Goal: Information Seeking & Learning: Compare options

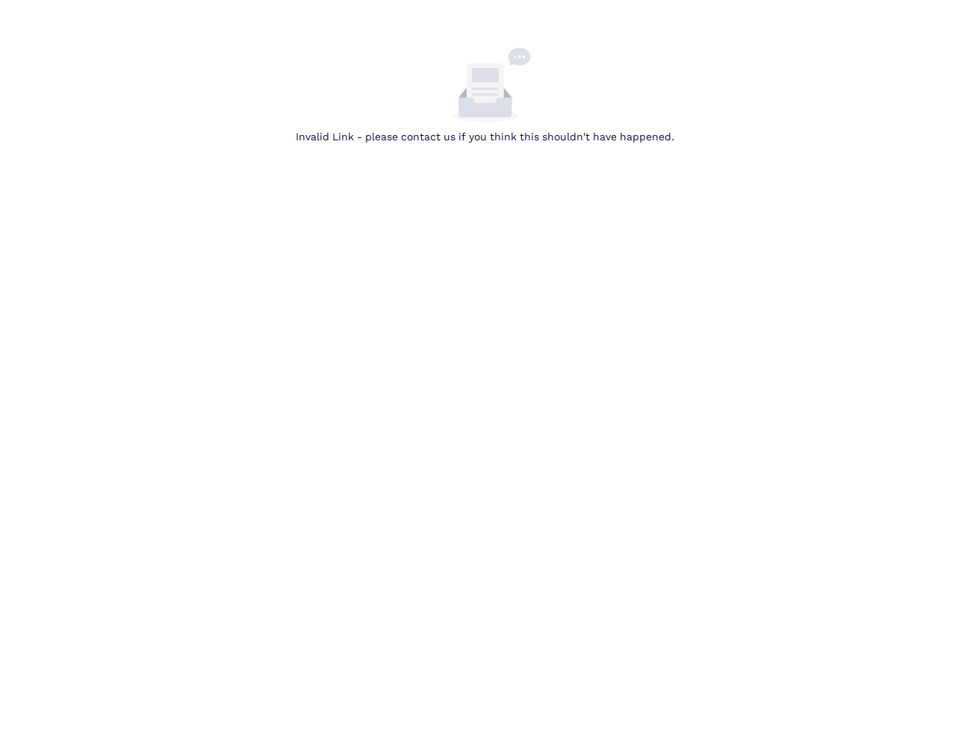
click at [546, 420] on body "Invalid Link - please contact us if you think this shouldn't have happened." at bounding box center [485, 417] width 970 height 739
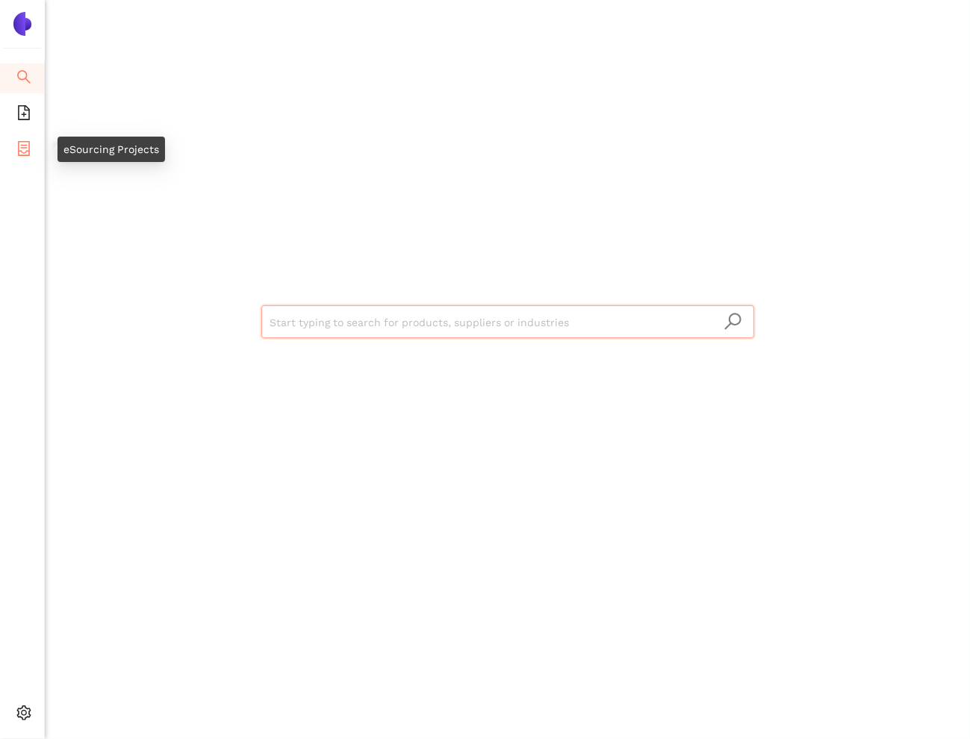
click at [21, 142] on icon "container" at bounding box center [23, 148] width 15 height 15
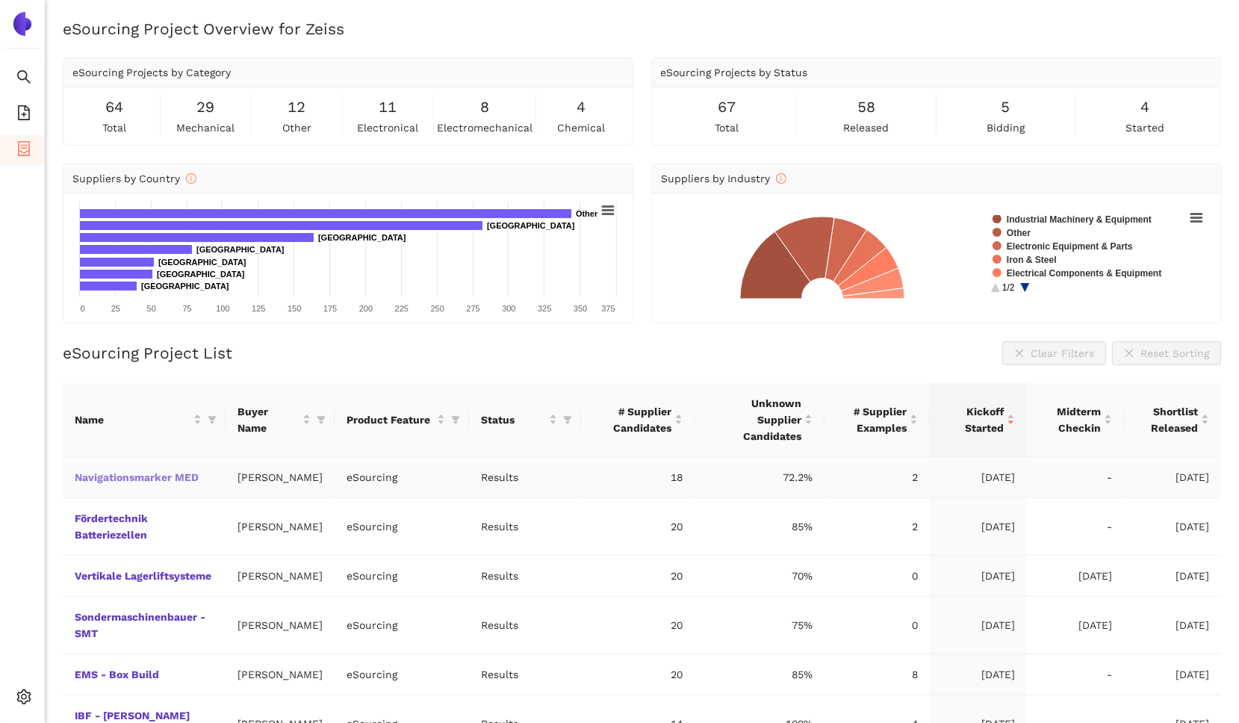
click at [0, 0] on link "Navigationsmarker MED" at bounding box center [0, 0] width 0 height 0
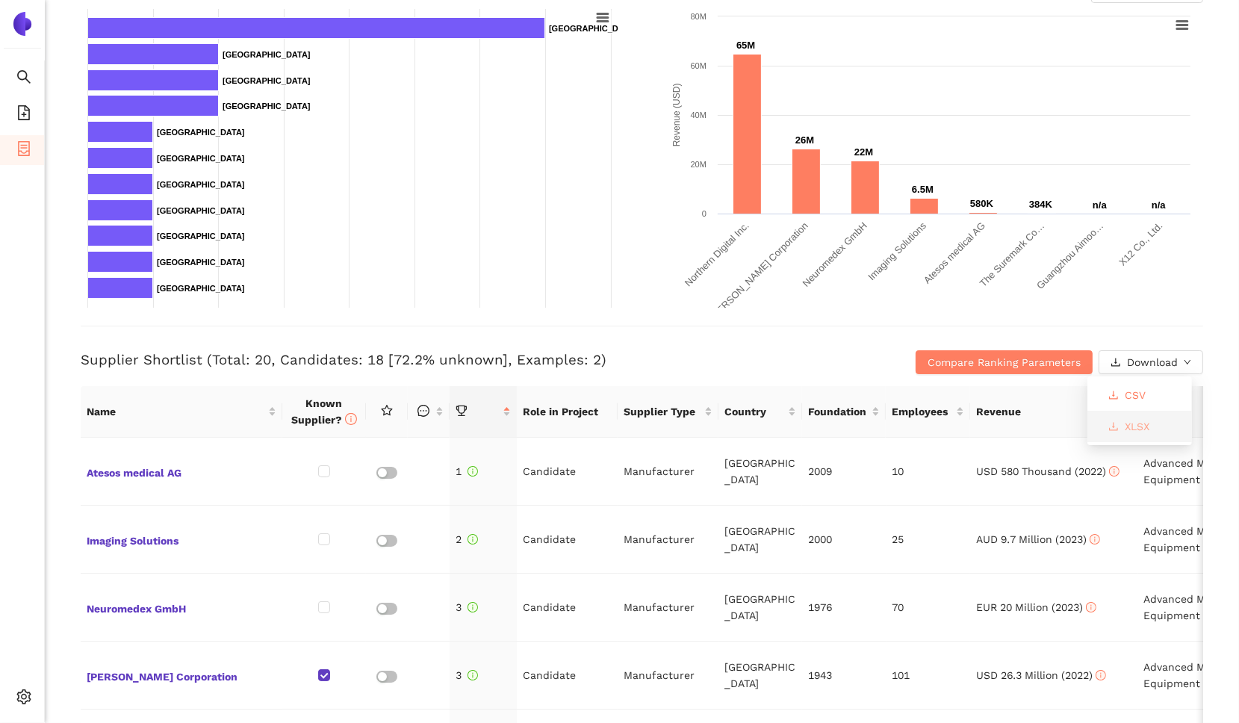
click at [969, 427] on button "XLSX" at bounding box center [1128, 426] width 65 height 24
click at [969, 122] on div "Back eSourcing : Navigationsmarker MED Project Timeline Entry Mask Kick-Off Don…" at bounding box center [642, 361] width 1194 height 723
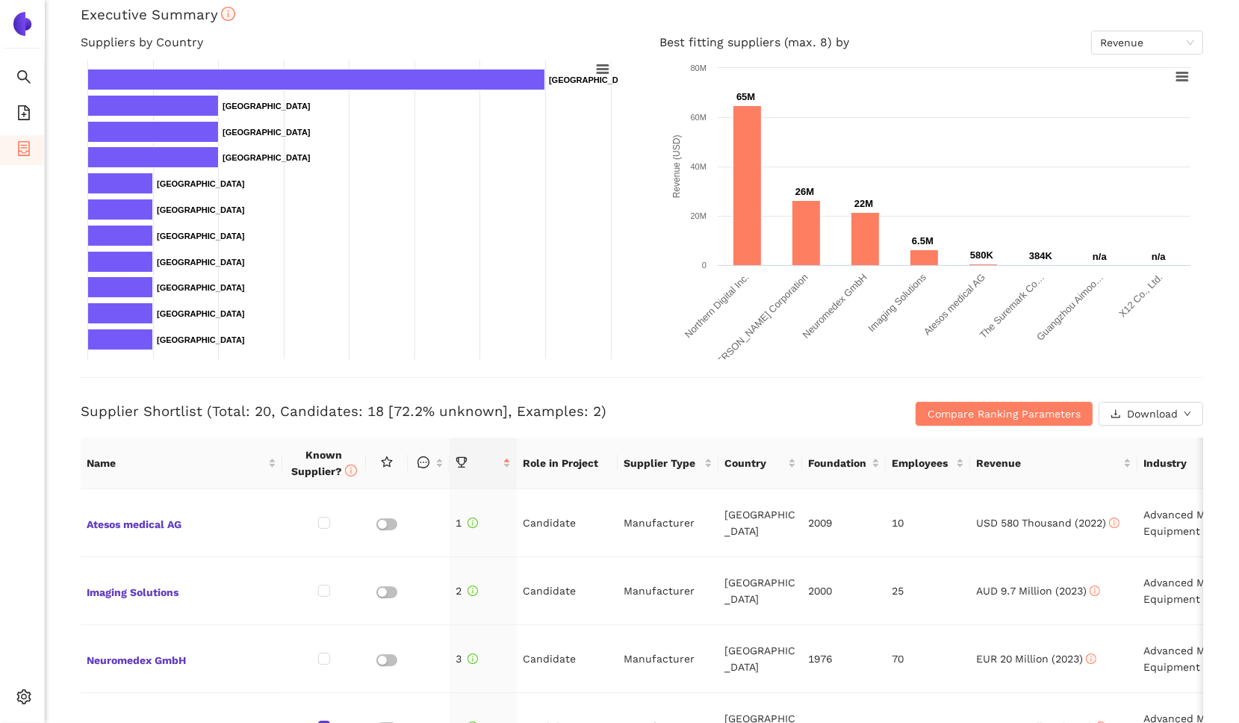
scroll to position [224, 0]
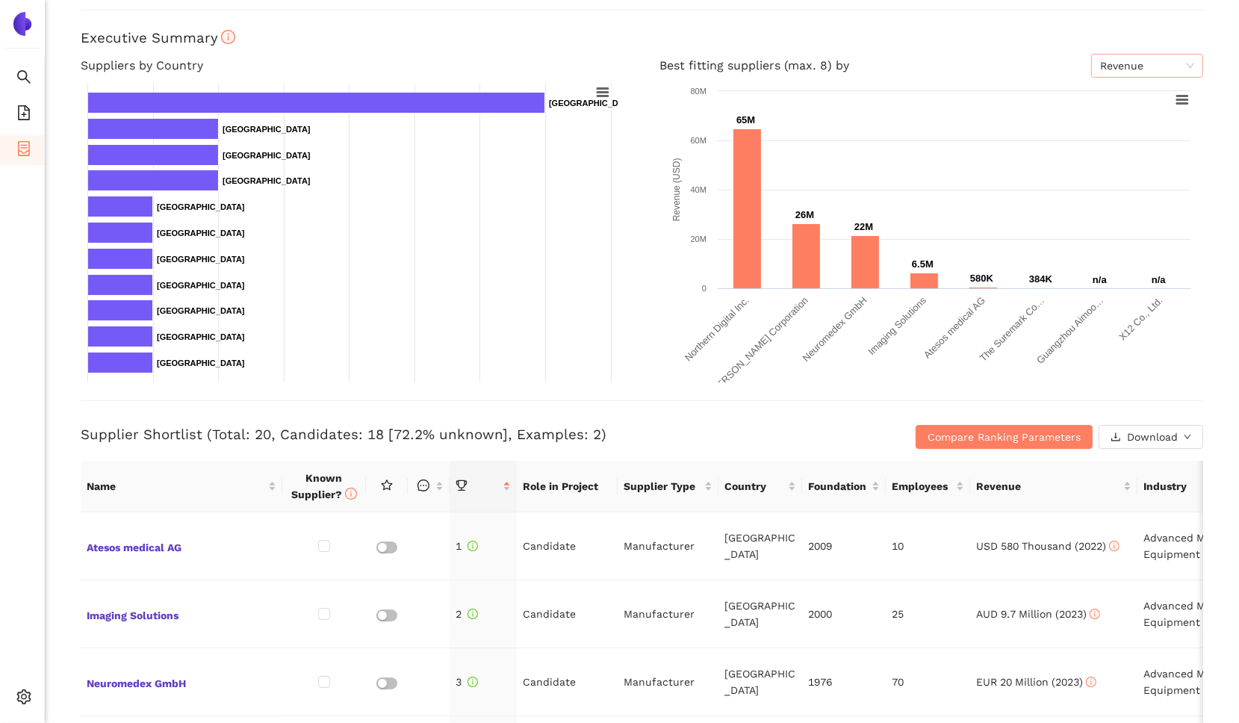
click at [969, 64] on span "Revenue" at bounding box center [1147, 65] width 94 height 22
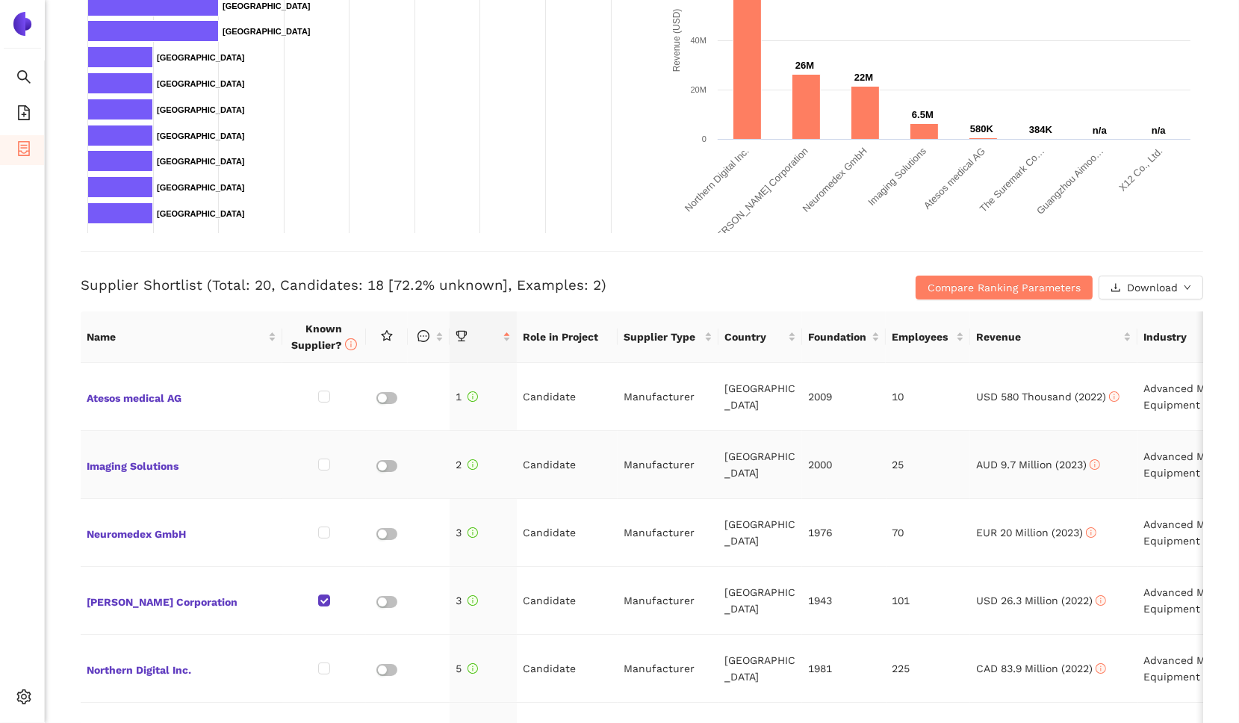
scroll to position [373, 0]
click at [705, 722] on td "Manufacturer" at bounding box center [667, 737] width 101 height 68
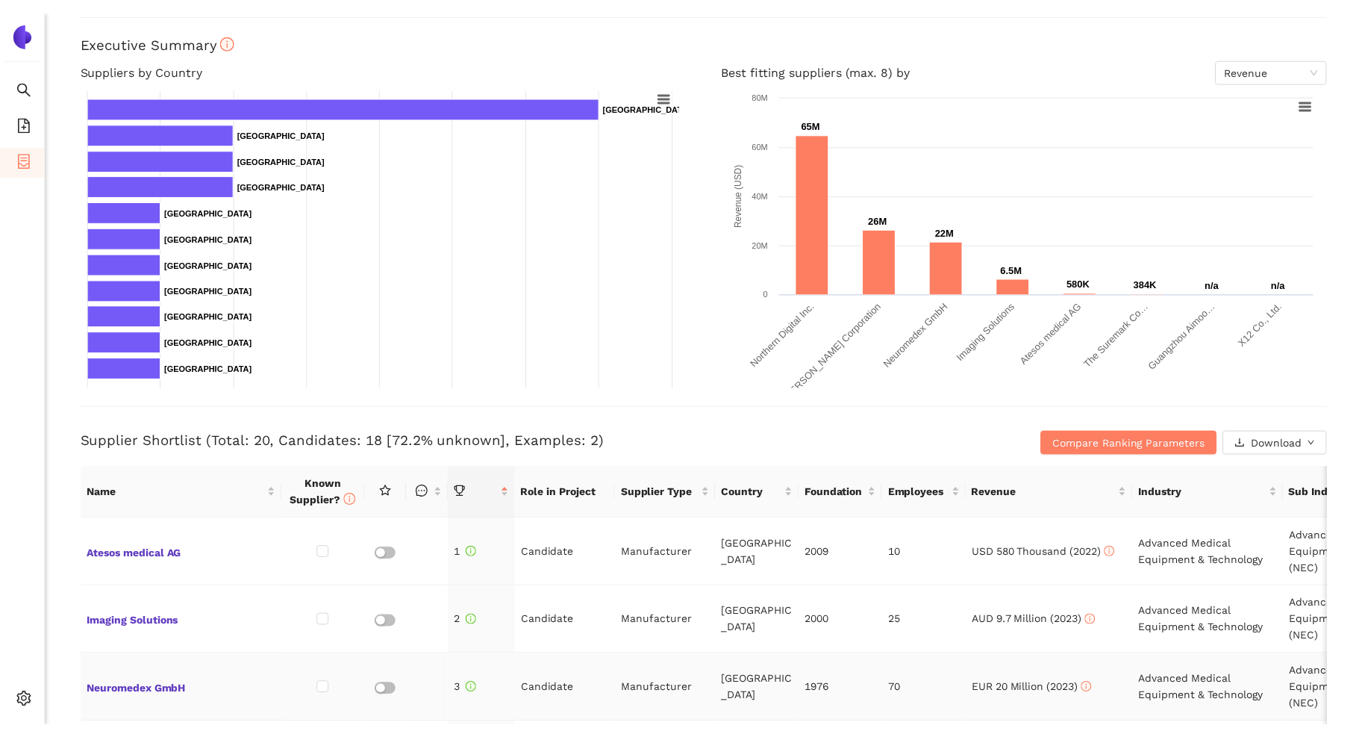
scroll to position [75, 0]
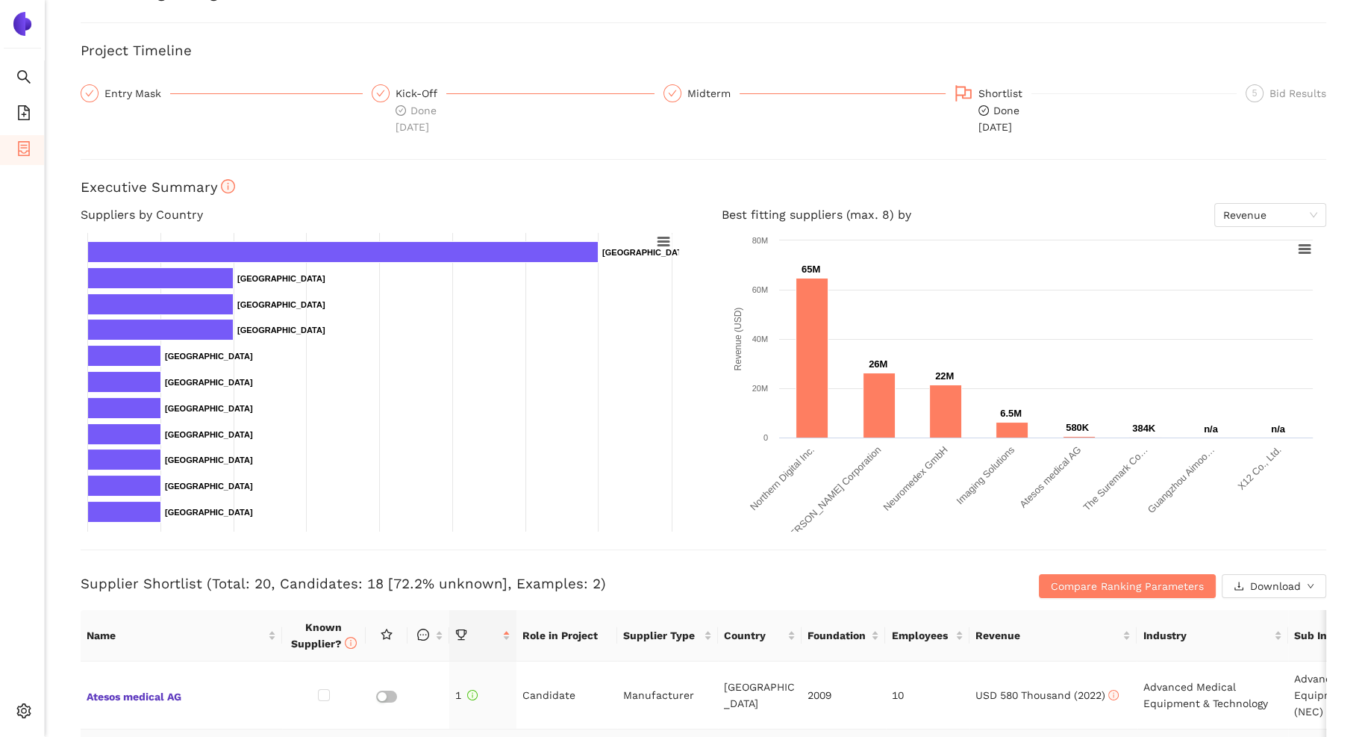
drag, startPoint x: 430, startPoint y: 731, endPoint x: 467, endPoint y: 734, distance: 37.4
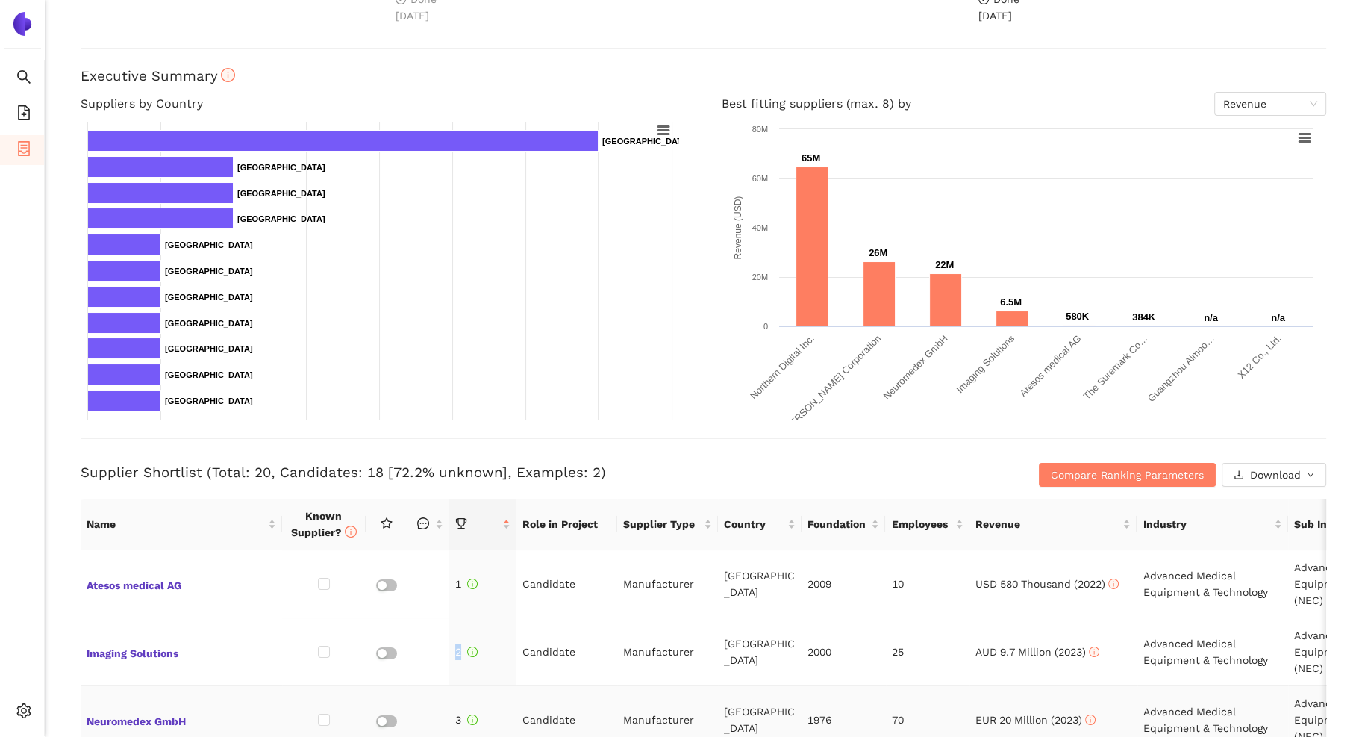
scroll to position [224, 0]
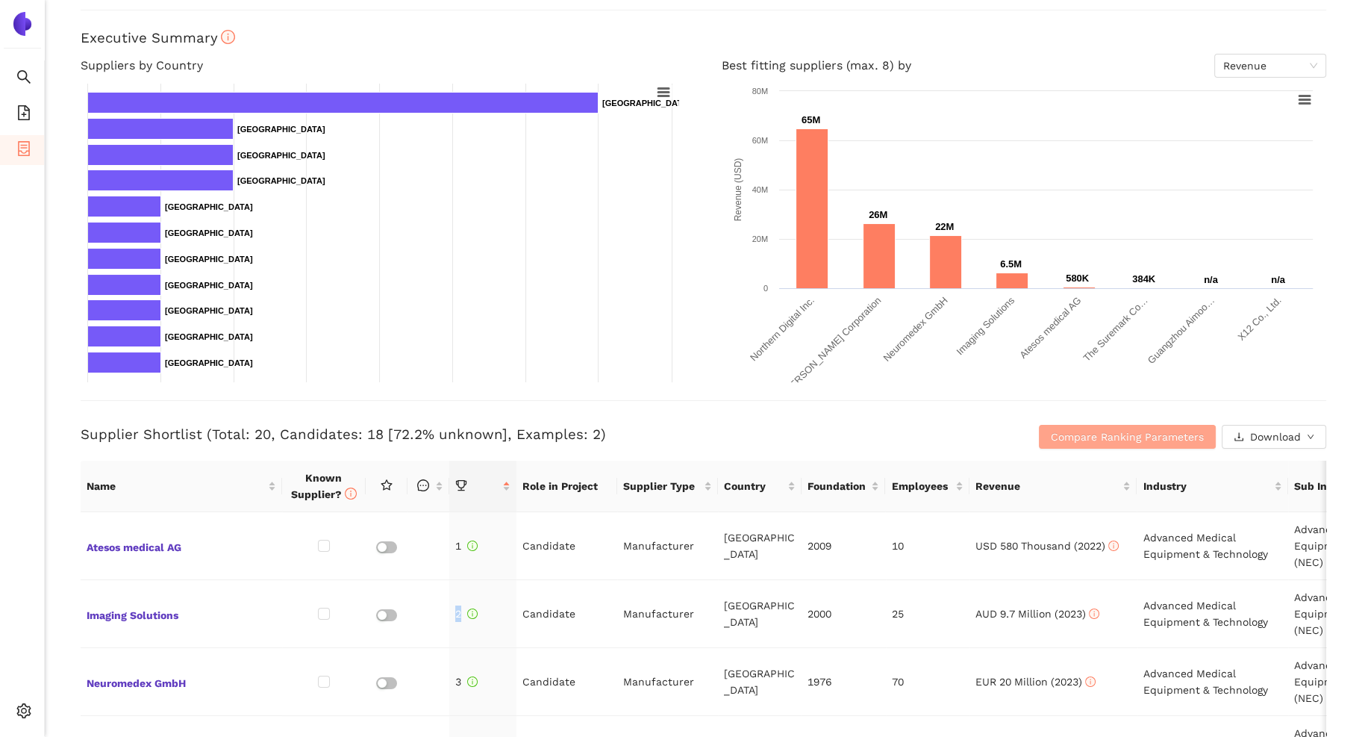
click at [969, 436] on span "Compare Ranking Parameters" at bounding box center [1127, 437] width 153 height 16
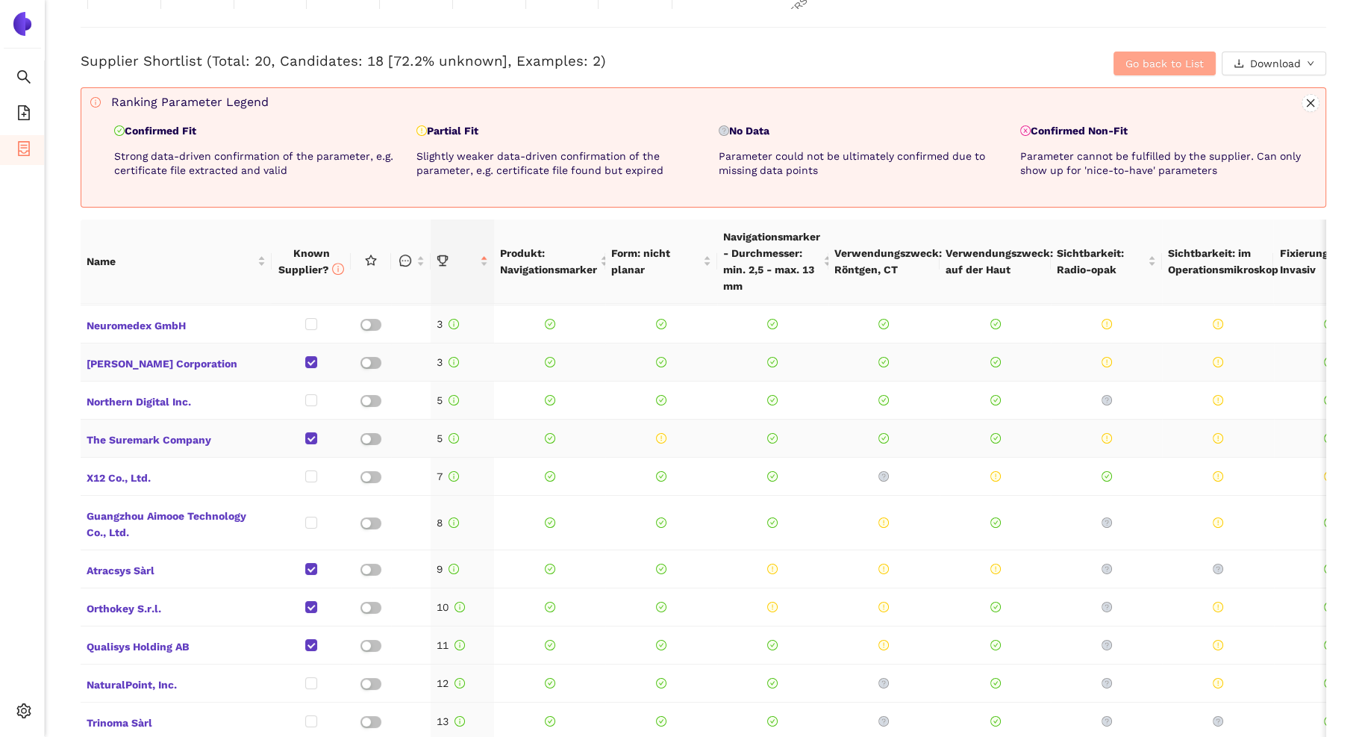
scroll to position [0, 0]
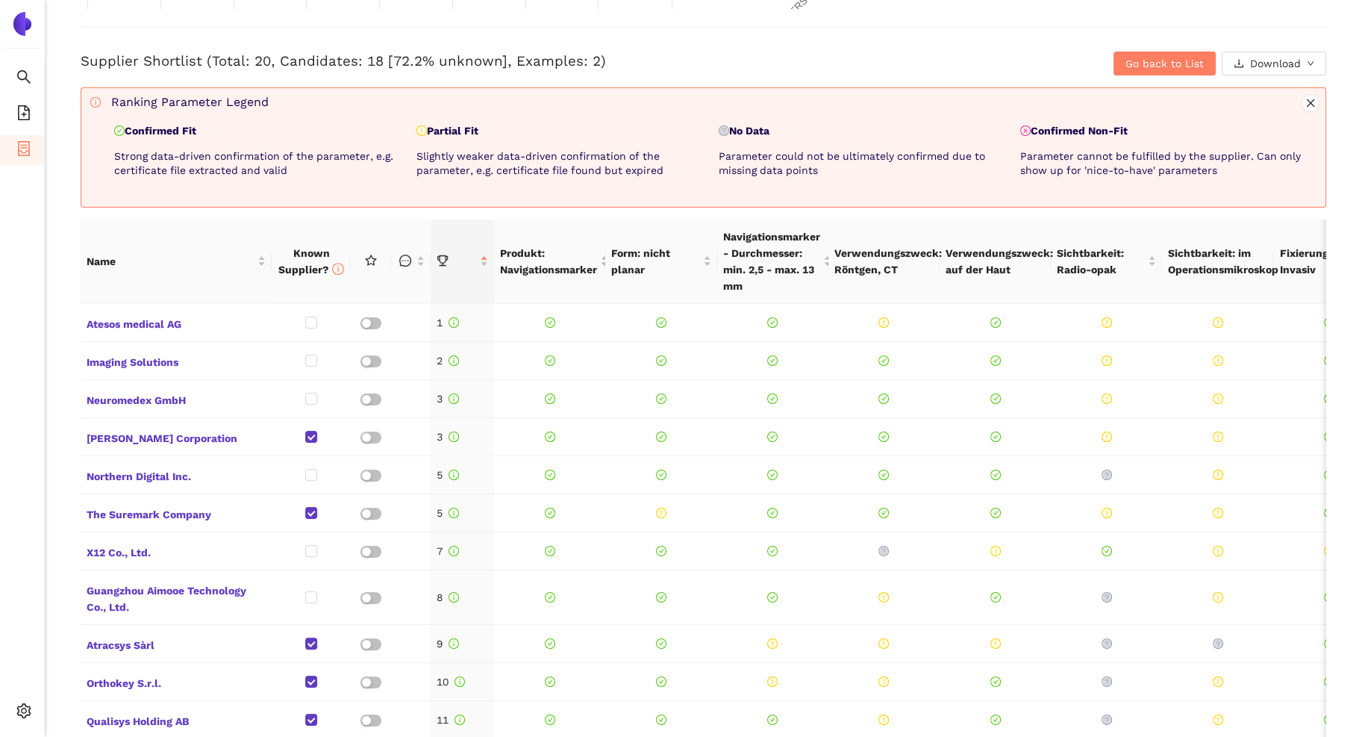
click at [544, 211] on div "Back eSourcing : Navigationsmarker MED Project Timeline Entry Mask Kick-Off Don…" at bounding box center [704, 368] width 1318 height 737
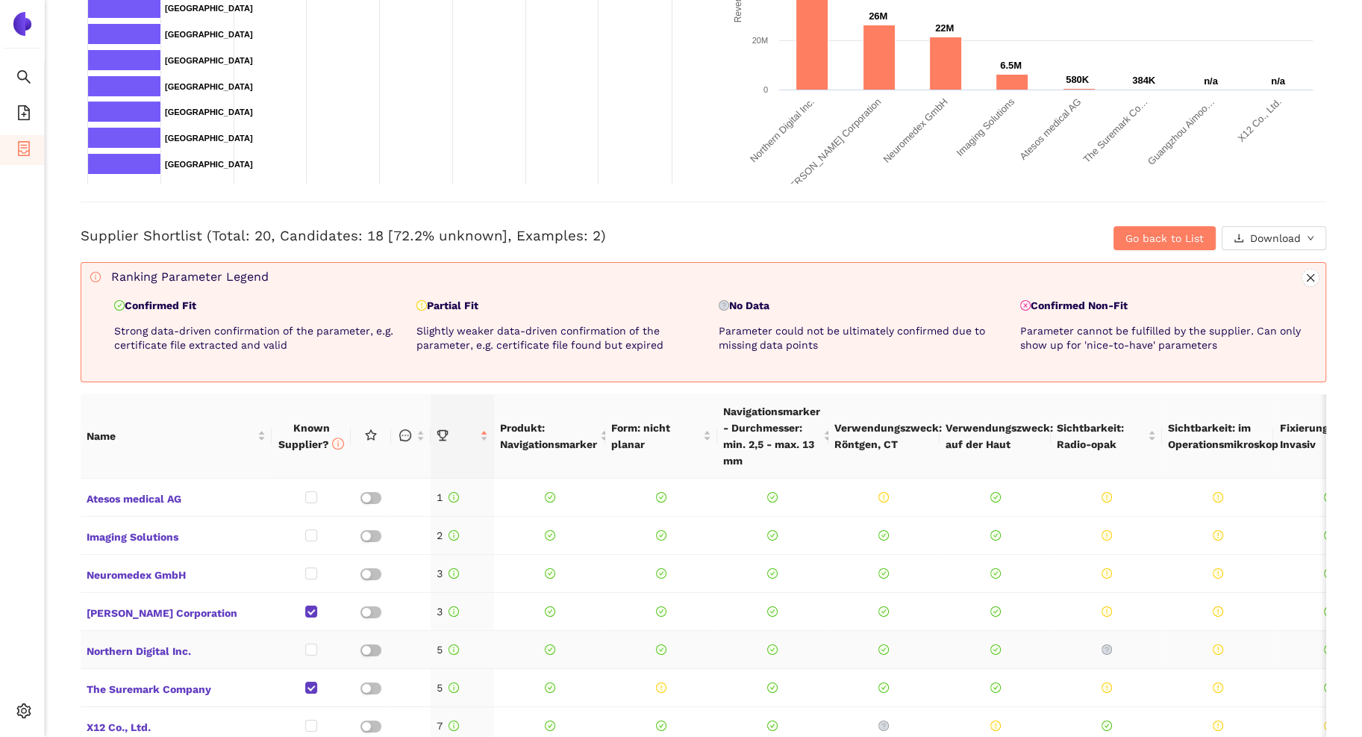
scroll to position [448, 0]
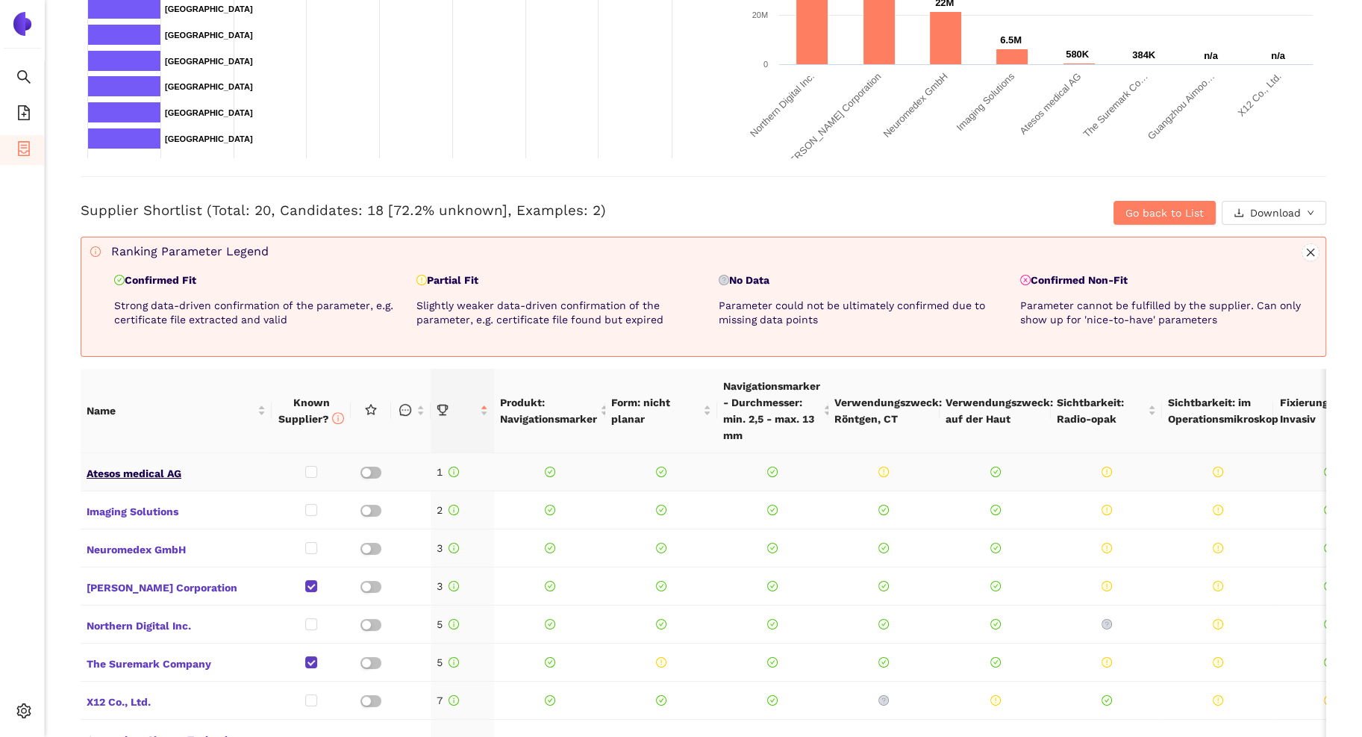
click at [125, 473] on span "Atesos medical AG" at bounding box center [176, 471] width 179 height 19
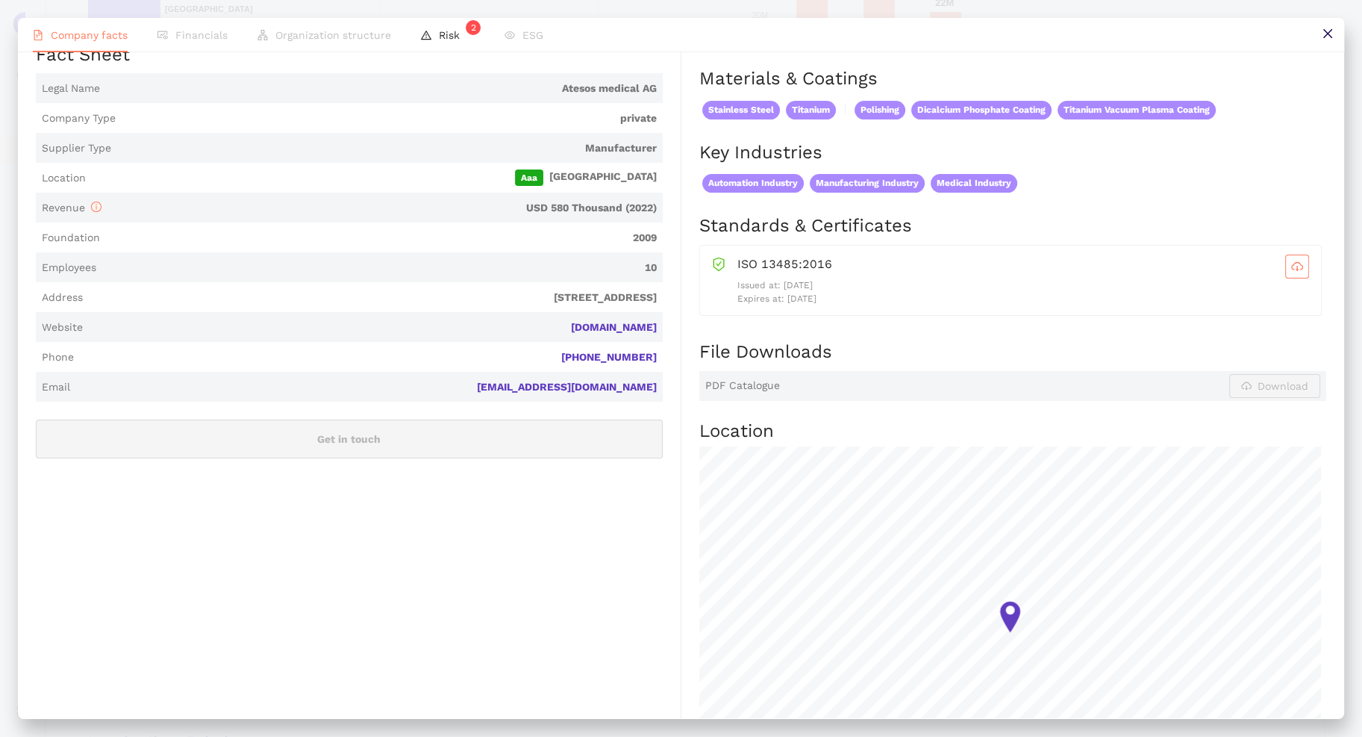
scroll to position [149, 0]
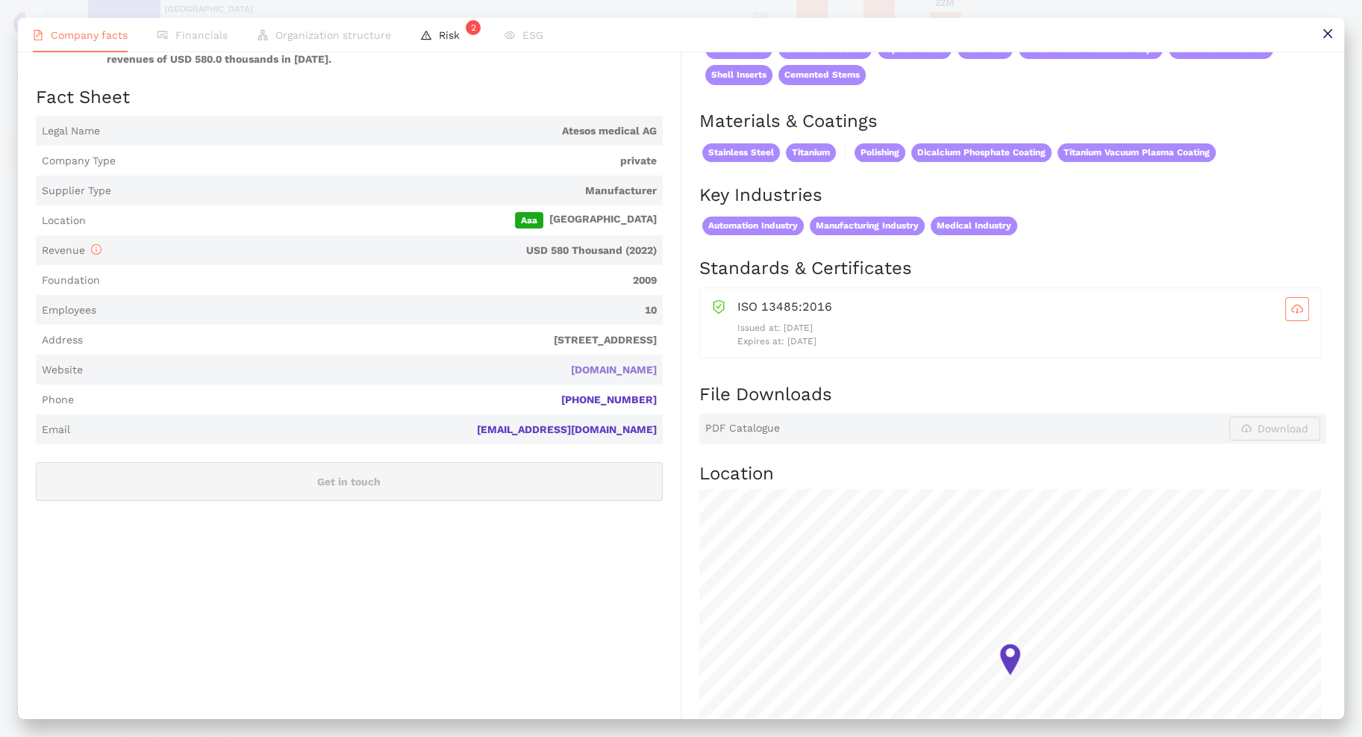
click at [0, 0] on link "[DOMAIN_NAME]" at bounding box center [0, 0] width 0 height 0
click at [439, 37] on span "Risk 2" at bounding box center [457, 35] width 36 height 12
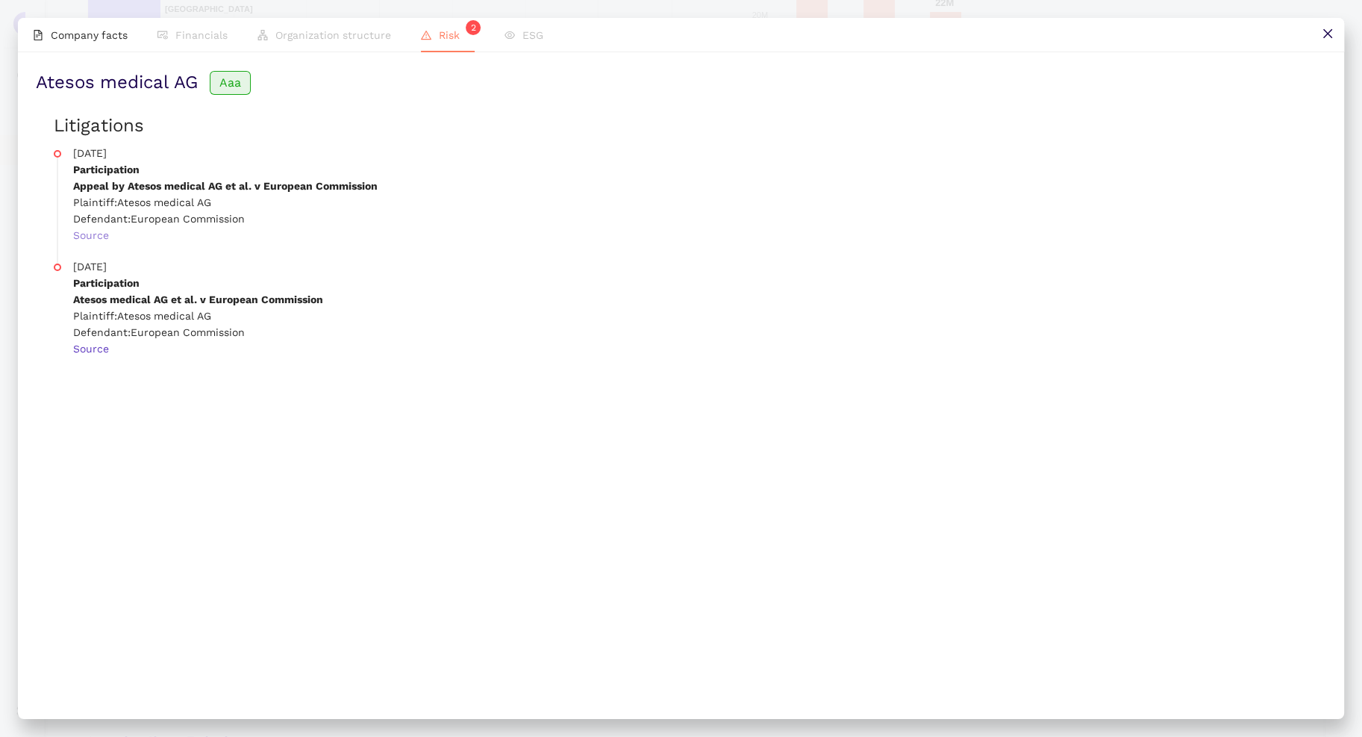
click at [0, 0] on link "Source" at bounding box center [0, 0] width 0 height 0
drag, startPoint x: 1322, startPoint y: 29, endPoint x: 1177, endPoint y: 126, distance: 174.3
click at [969, 30] on icon "close" at bounding box center [1328, 34] width 12 height 12
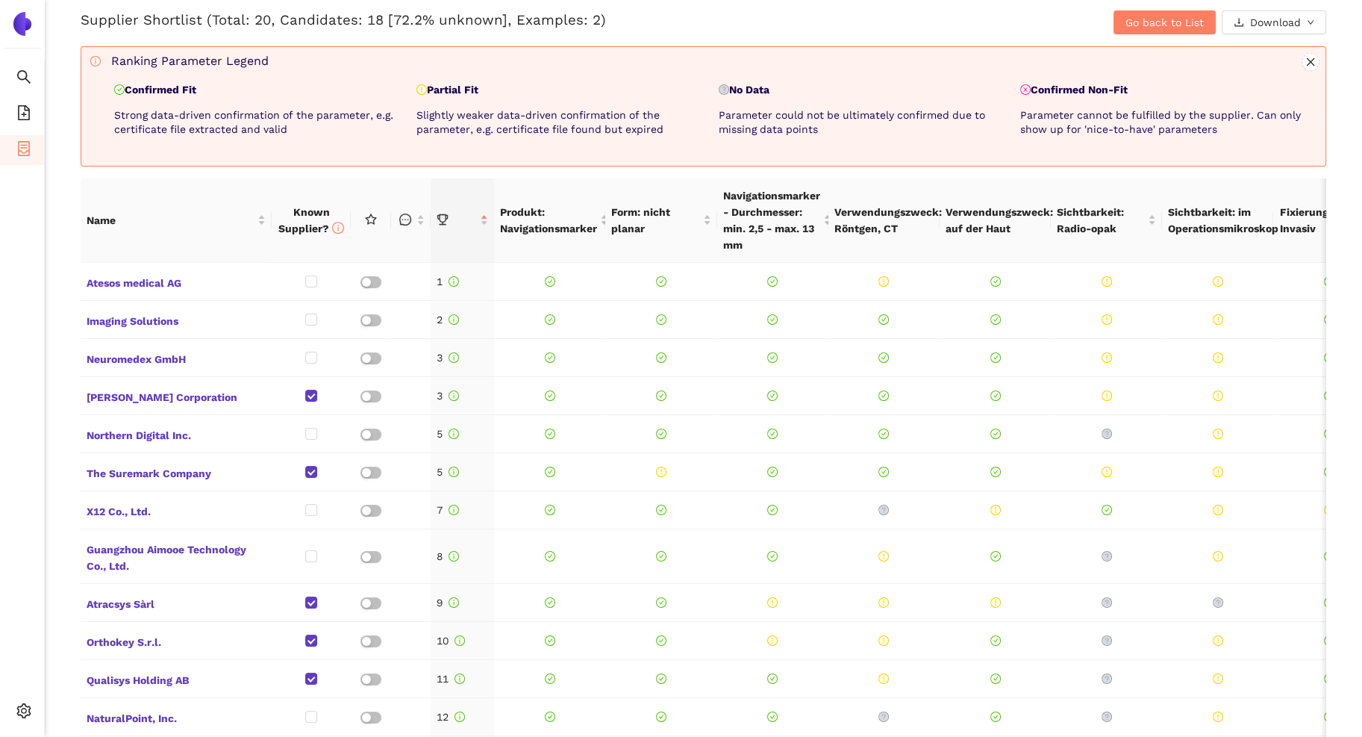
scroll to position [672, 0]
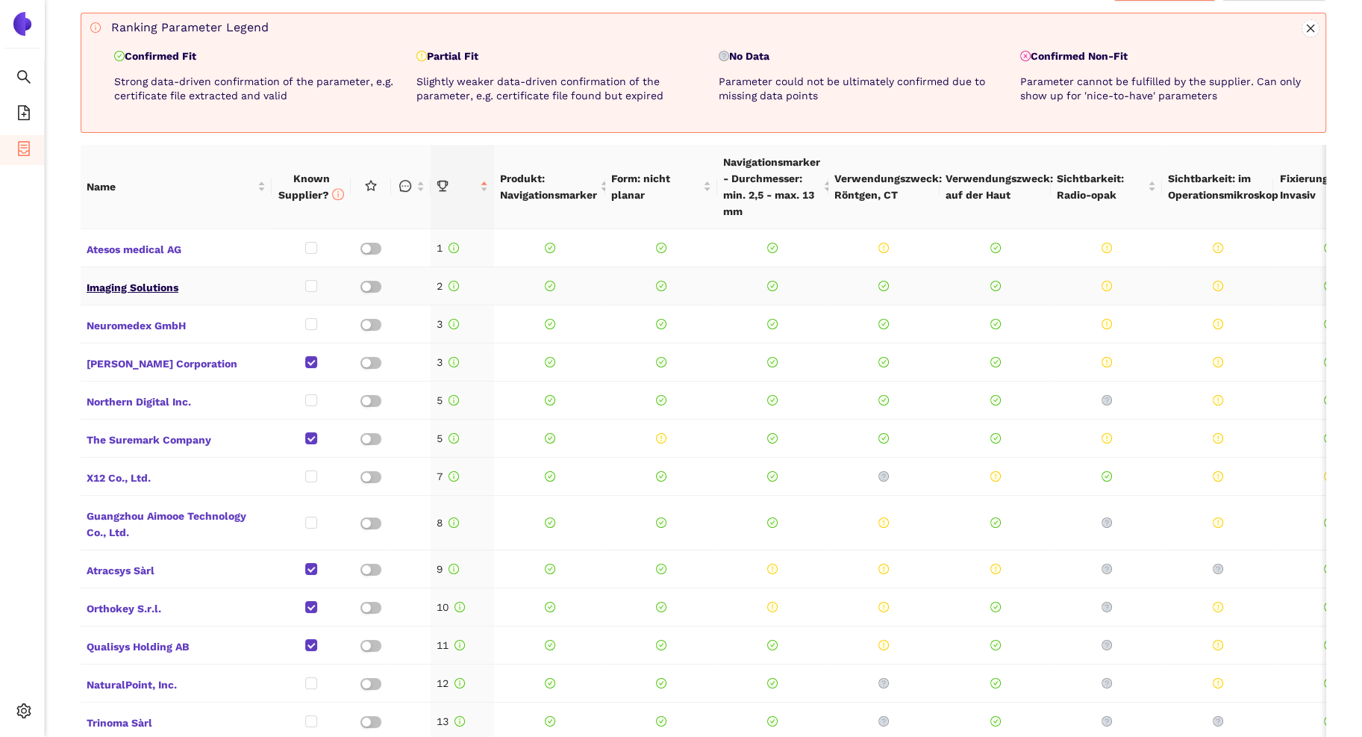
click at [137, 286] on span "Imaging Solutions" at bounding box center [176, 285] width 179 height 19
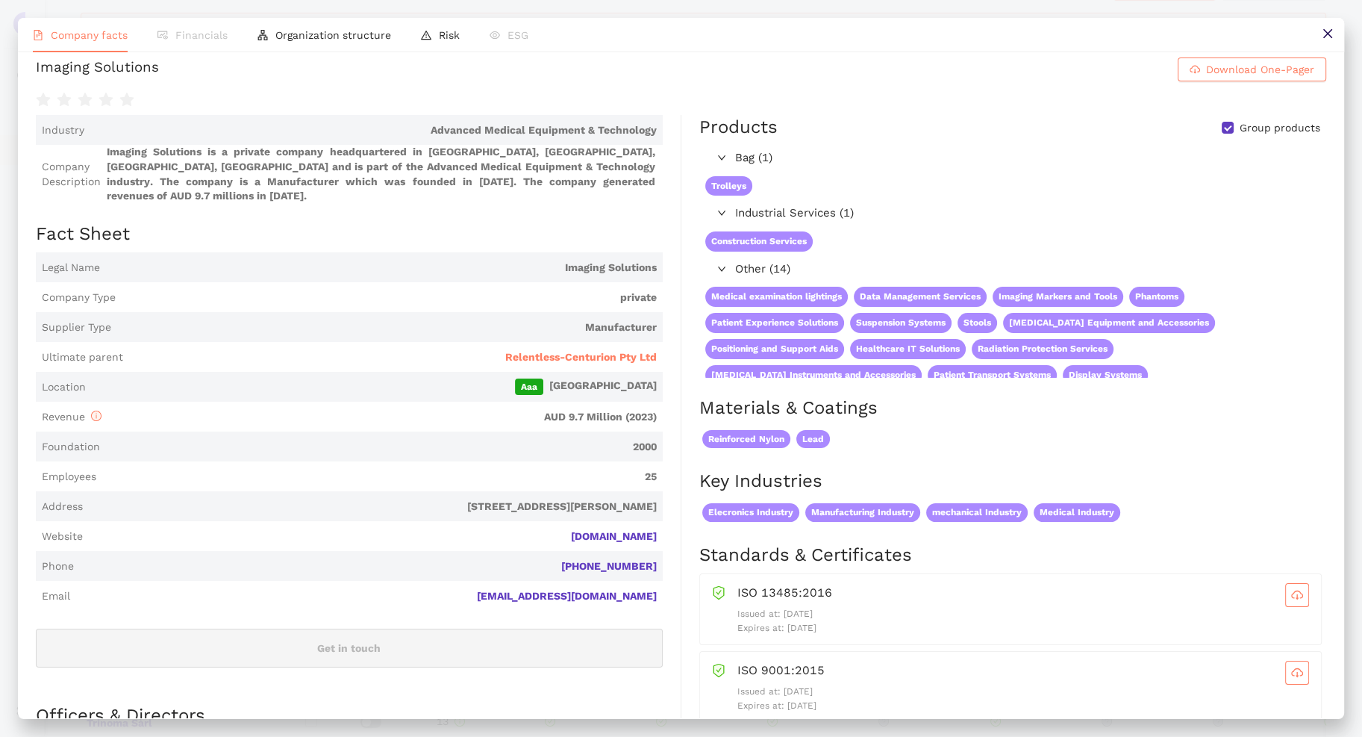
scroll to position [0, 0]
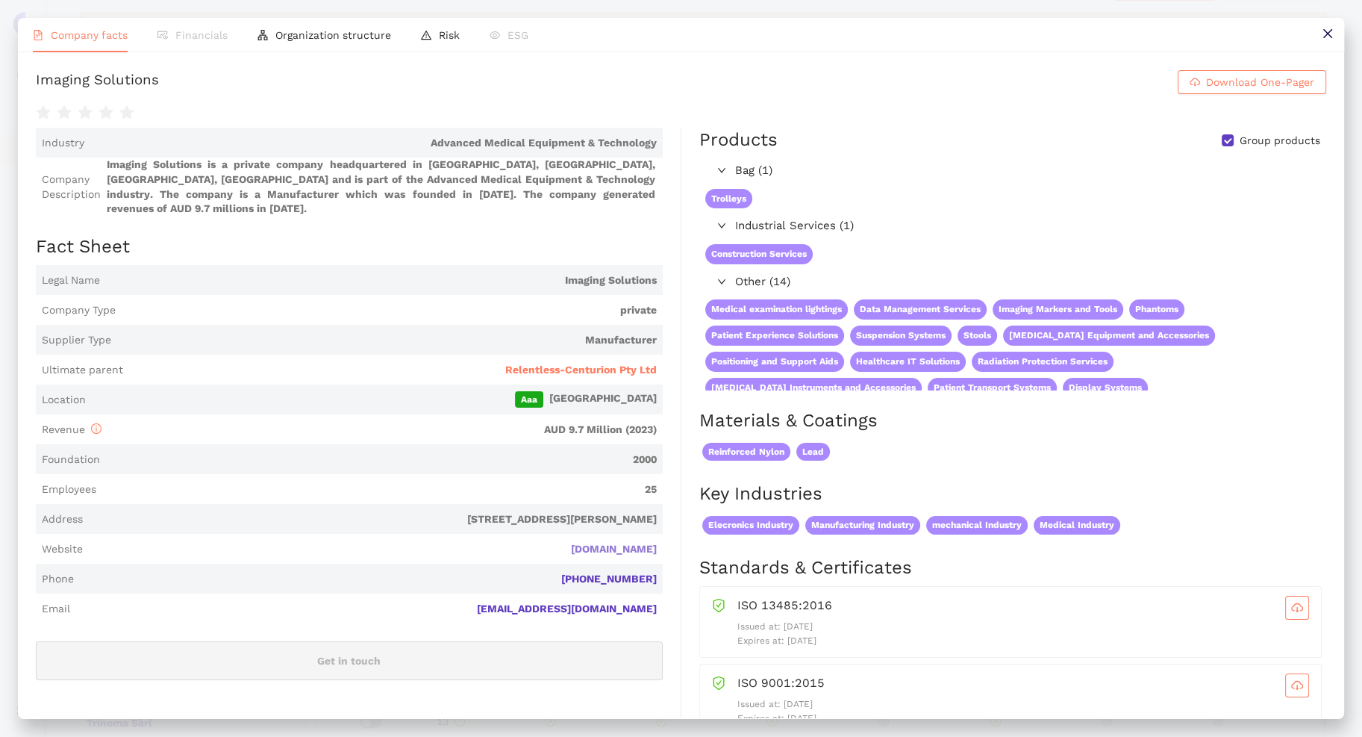
click at [0, 0] on link "[DOMAIN_NAME]" at bounding box center [0, 0] width 0 height 0
click at [969, 31] on button at bounding box center [1328, 35] width 34 height 34
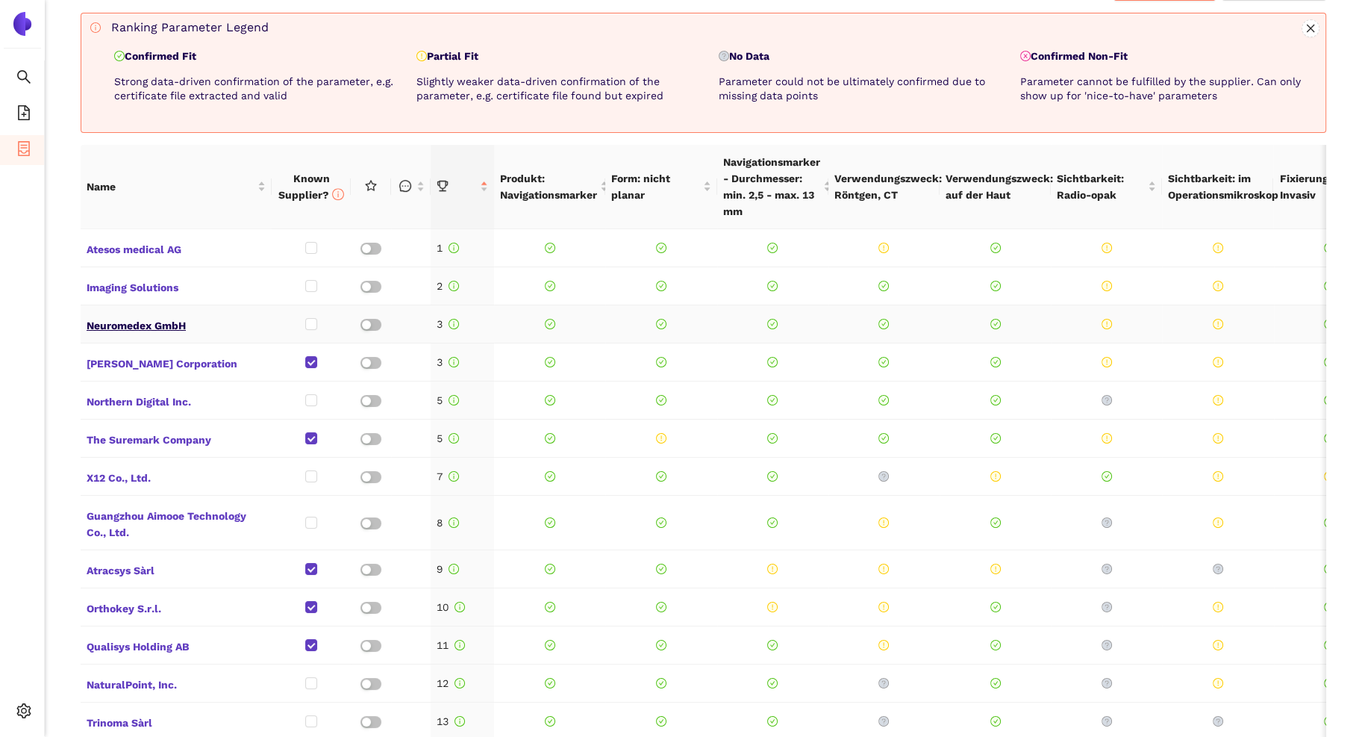
click at [143, 326] on span "Neuromedex GmbH" at bounding box center [176, 323] width 179 height 19
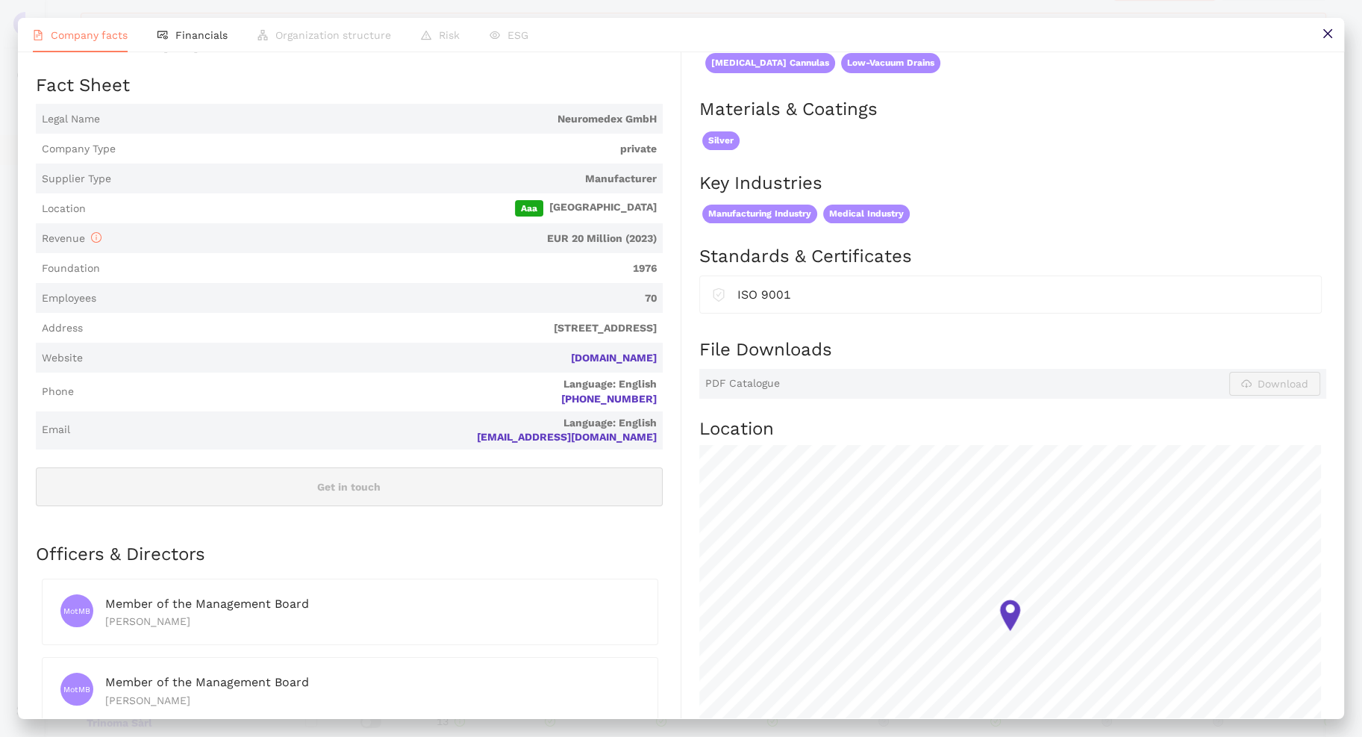
scroll to position [57, 0]
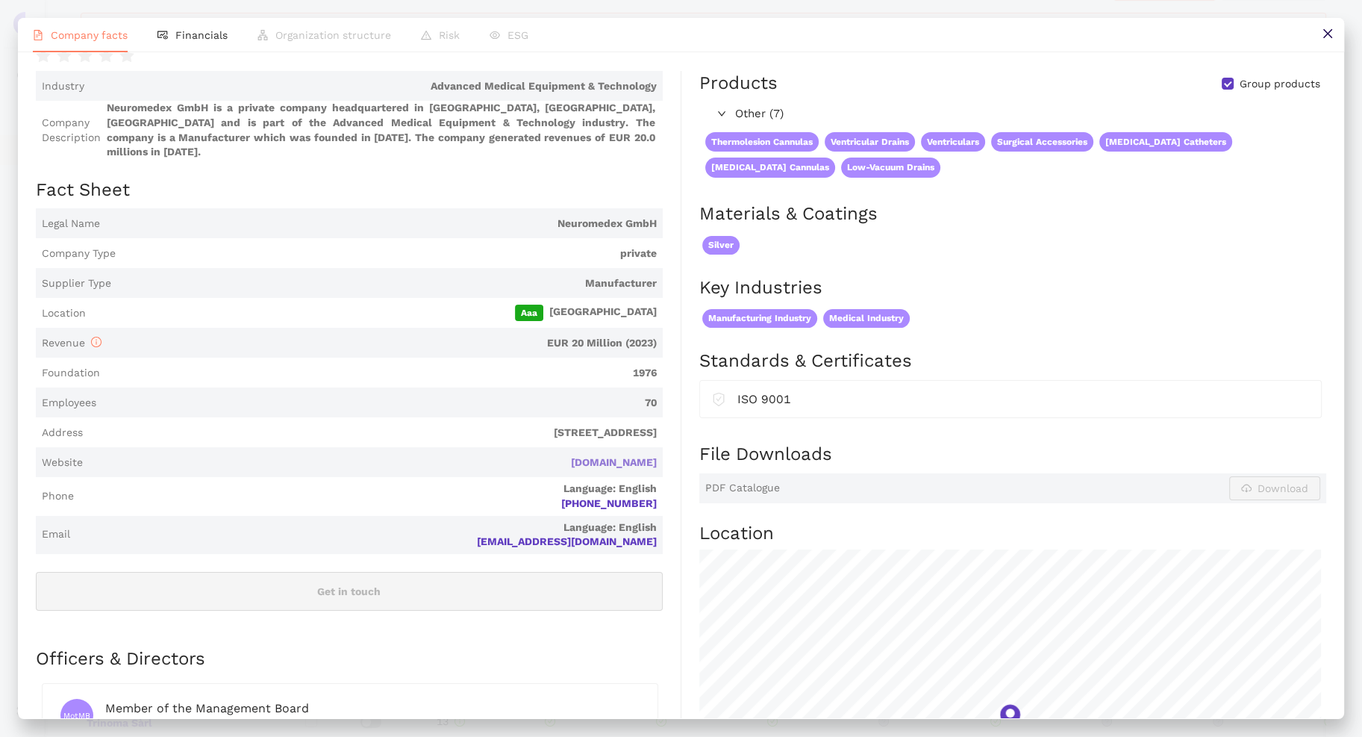
click at [0, 0] on link "[DOMAIN_NAME]" at bounding box center [0, 0] width 0 height 0
drag, startPoint x: 1327, startPoint y: 37, endPoint x: 1317, endPoint y: 47, distance: 14.3
click at [969, 35] on icon "close" at bounding box center [1328, 34] width 12 height 12
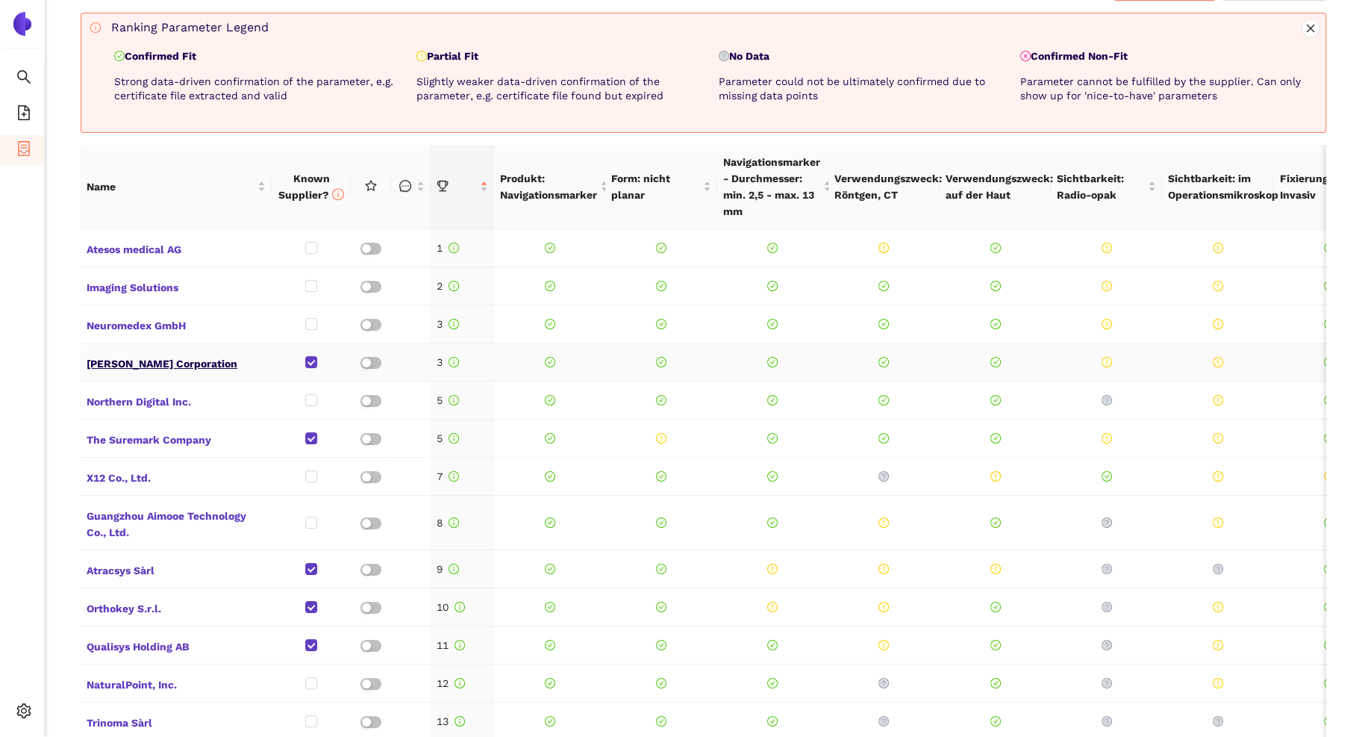
click at [131, 358] on span "[PERSON_NAME] Corporation" at bounding box center [176, 361] width 179 height 19
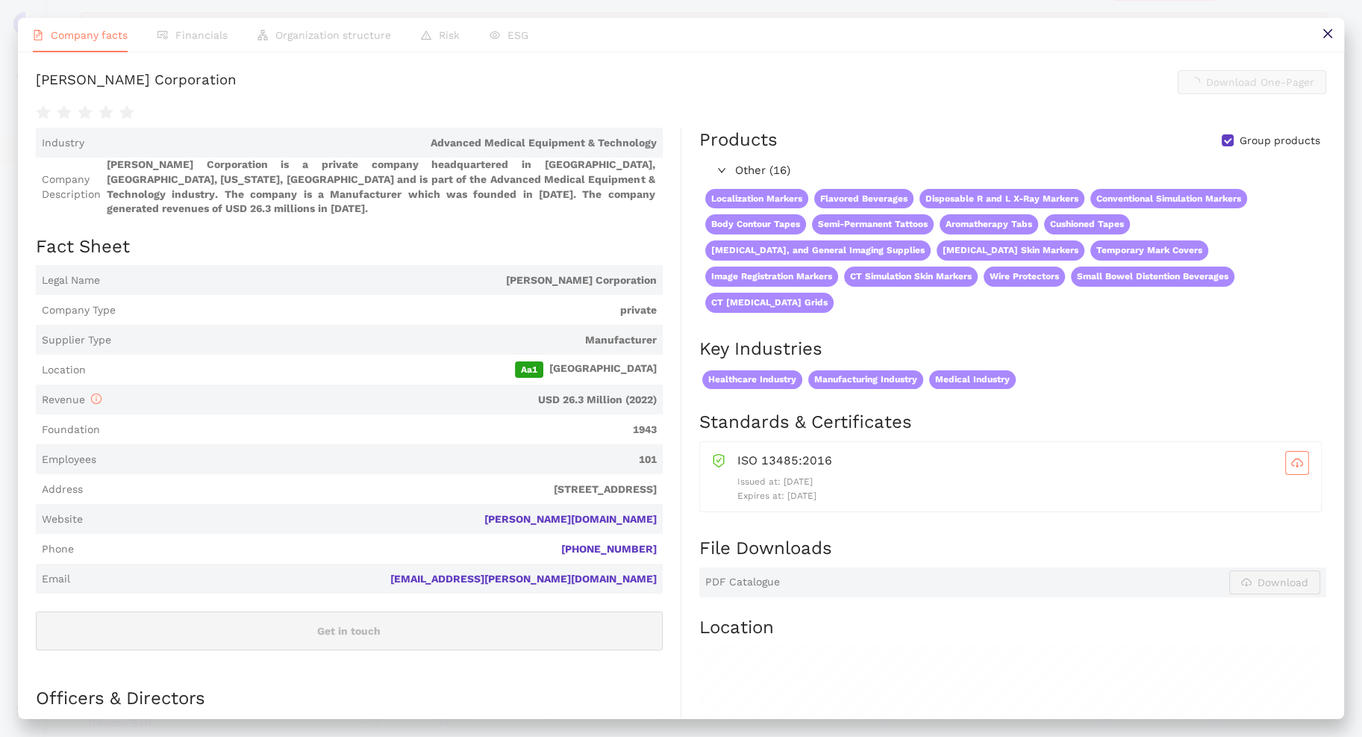
scroll to position [672, 0]
click at [0, 0] on link "[PERSON_NAME][DOMAIN_NAME]" at bounding box center [0, 0] width 0 height 0
drag, startPoint x: 1322, startPoint y: 38, endPoint x: 1249, endPoint y: 93, distance: 91.7
click at [969, 37] on icon "close" at bounding box center [1328, 34] width 12 height 12
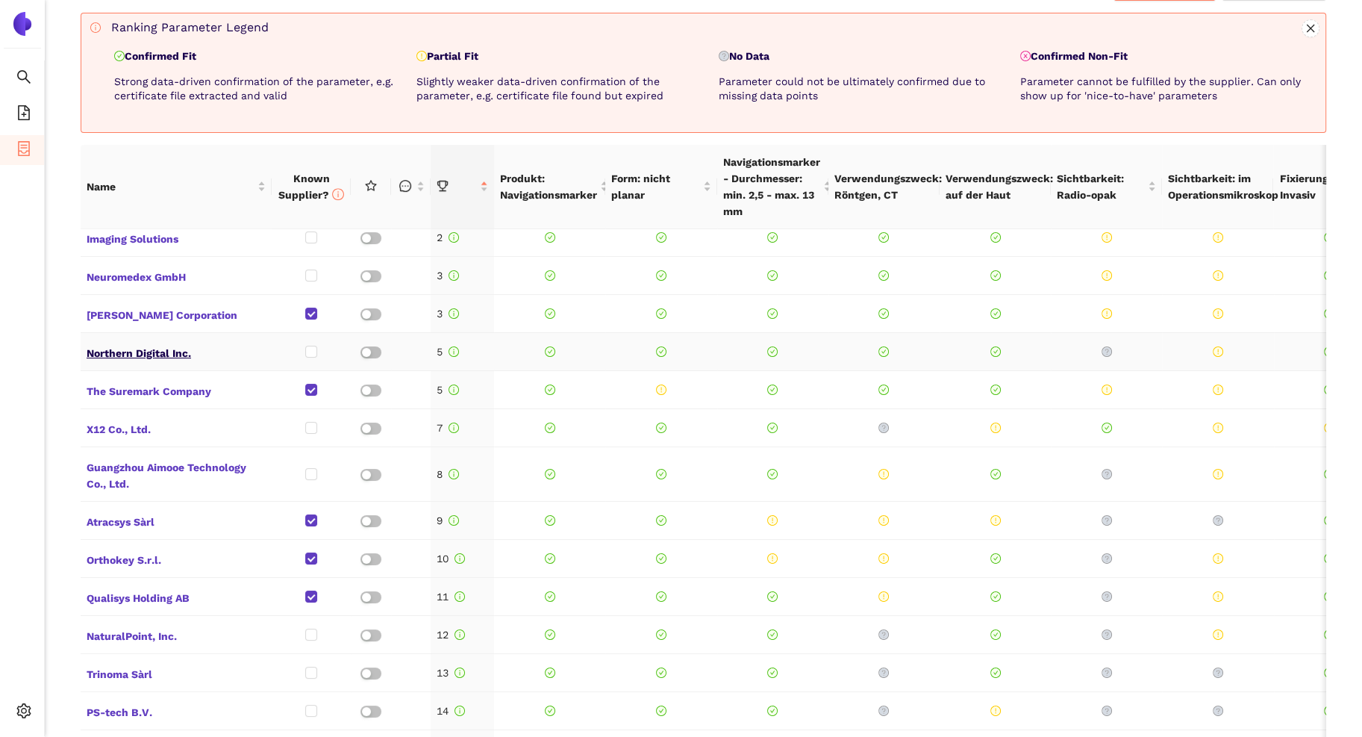
scroll to position [75, 0]
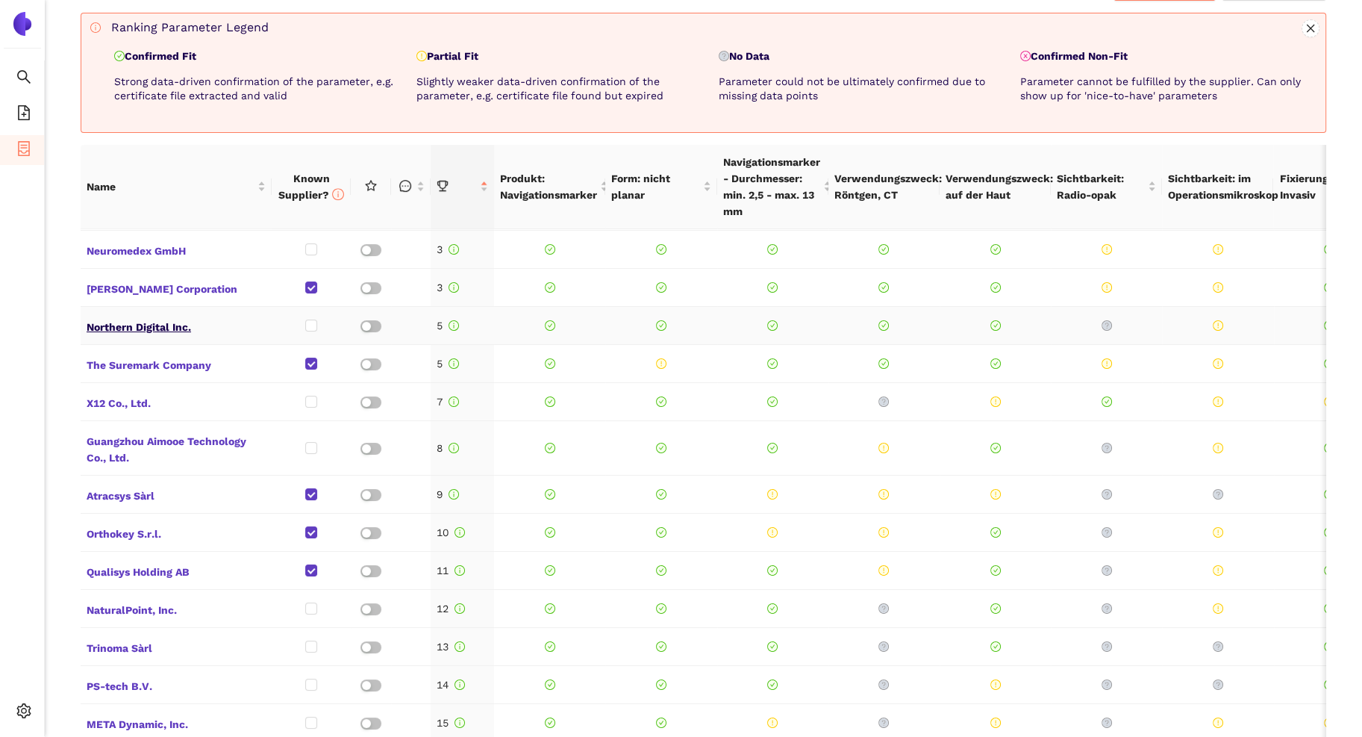
click at [137, 328] on span "Northern Digital Inc." at bounding box center [176, 325] width 179 height 19
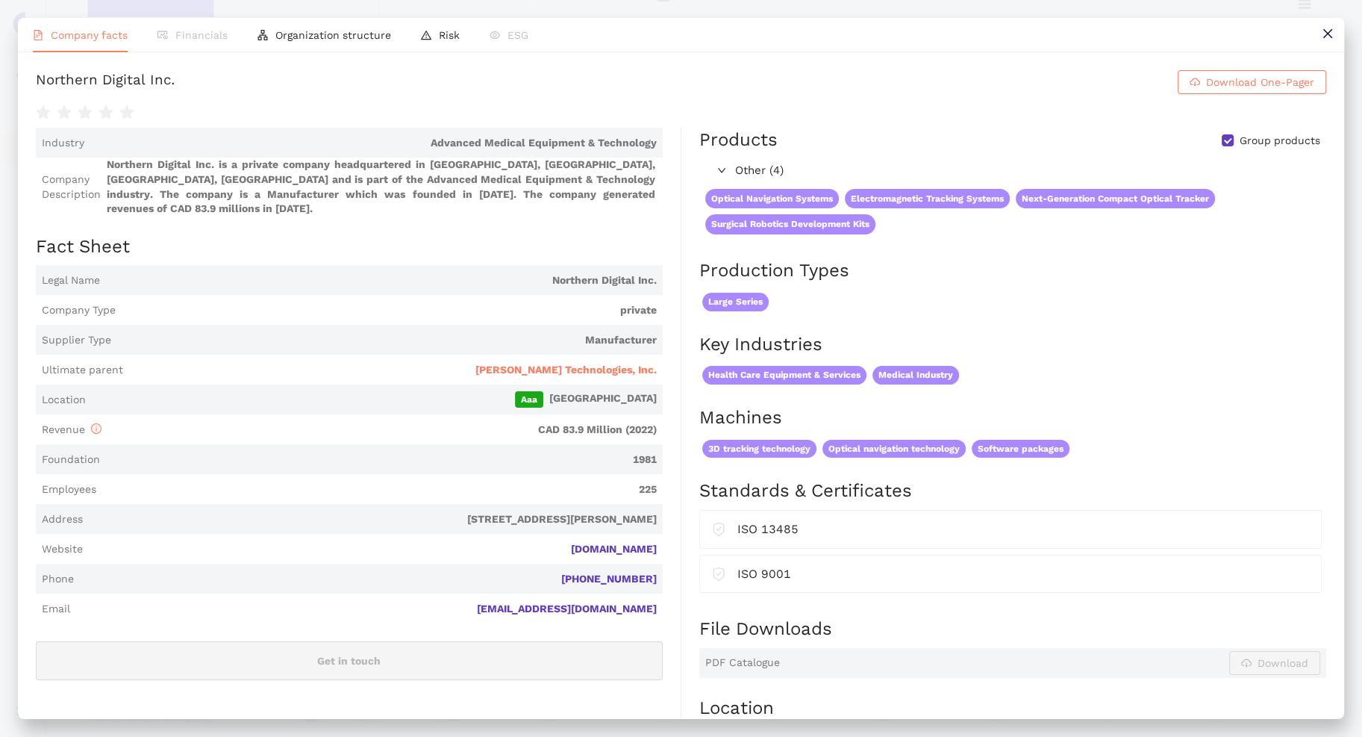
scroll to position [672, 0]
click at [0, 0] on link "[DOMAIN_NAME]" at bounding box center [0, 0] width 0 height 0
click at [969, 35] on button at bounding box center [1328, 35] width 34 height 34
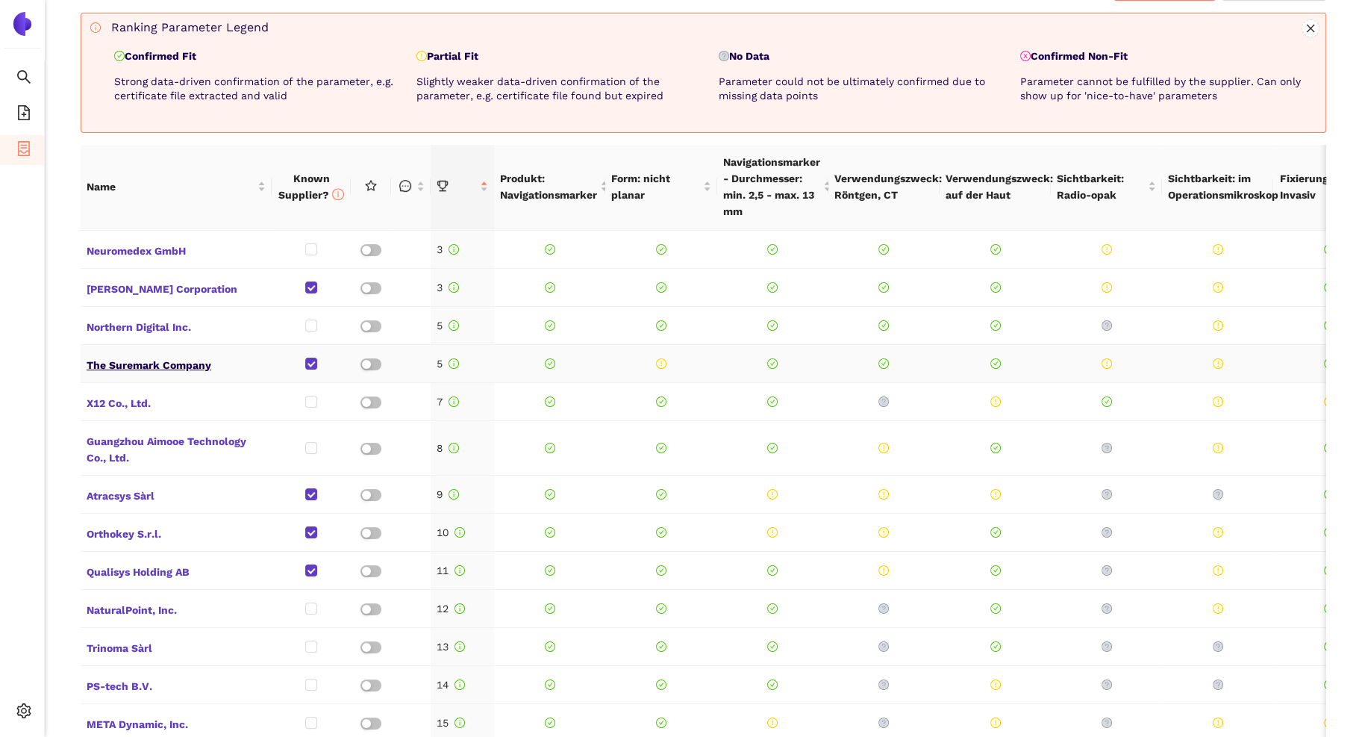
click at [149, 362] on span "The Suremark Company" at bounding box center [176, 363] width 179 height 19
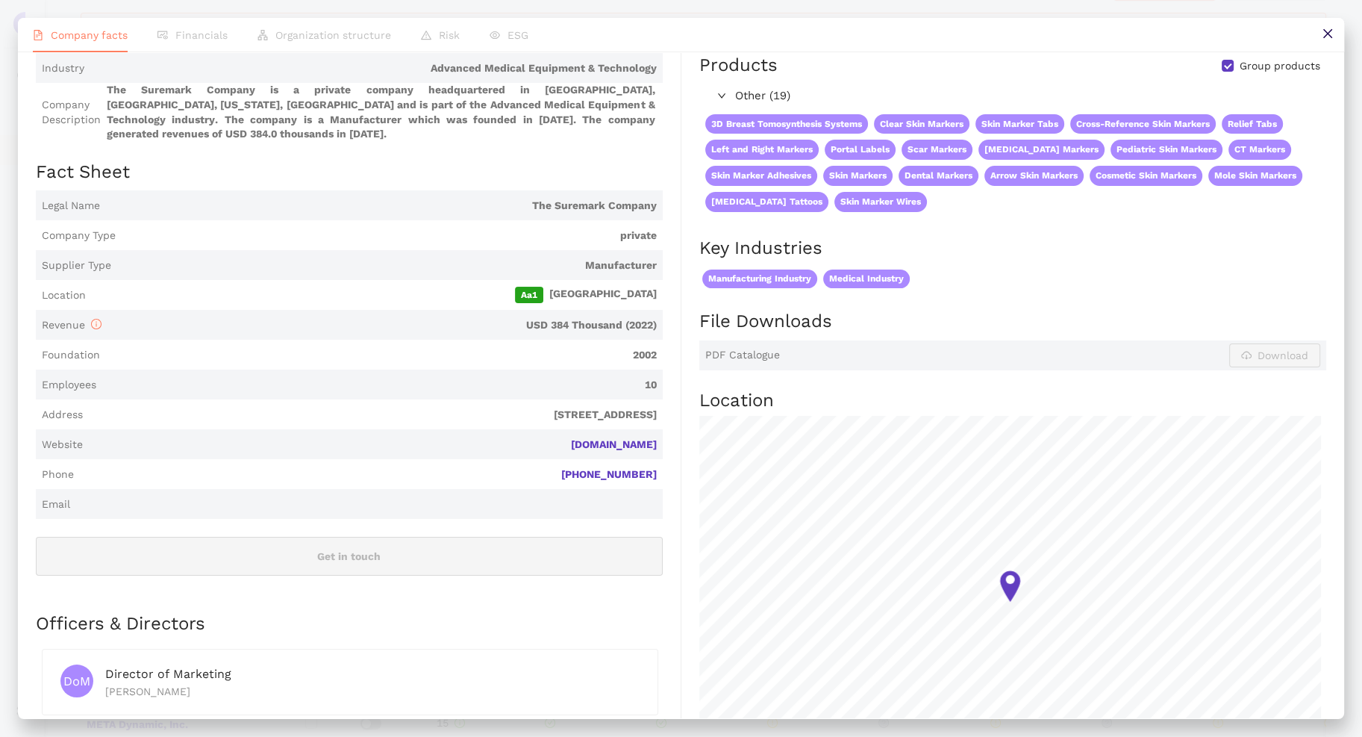
scroll to position [0, 0]
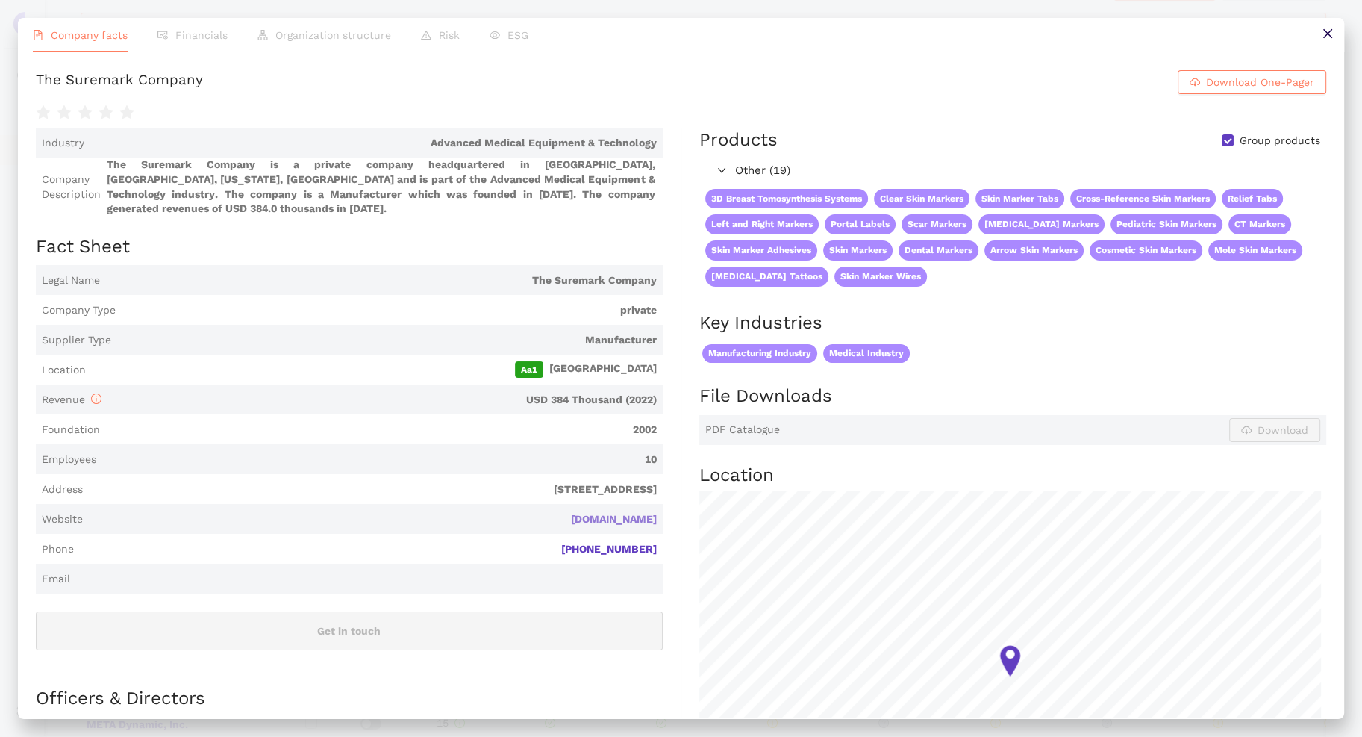
click at [0, 0] on link "[DOMAIN_NAME]" at bounding box center [0, 0] width 0 height 0
click at [969, 24] on button at bounding box center [1328, 35] width 34 height 34
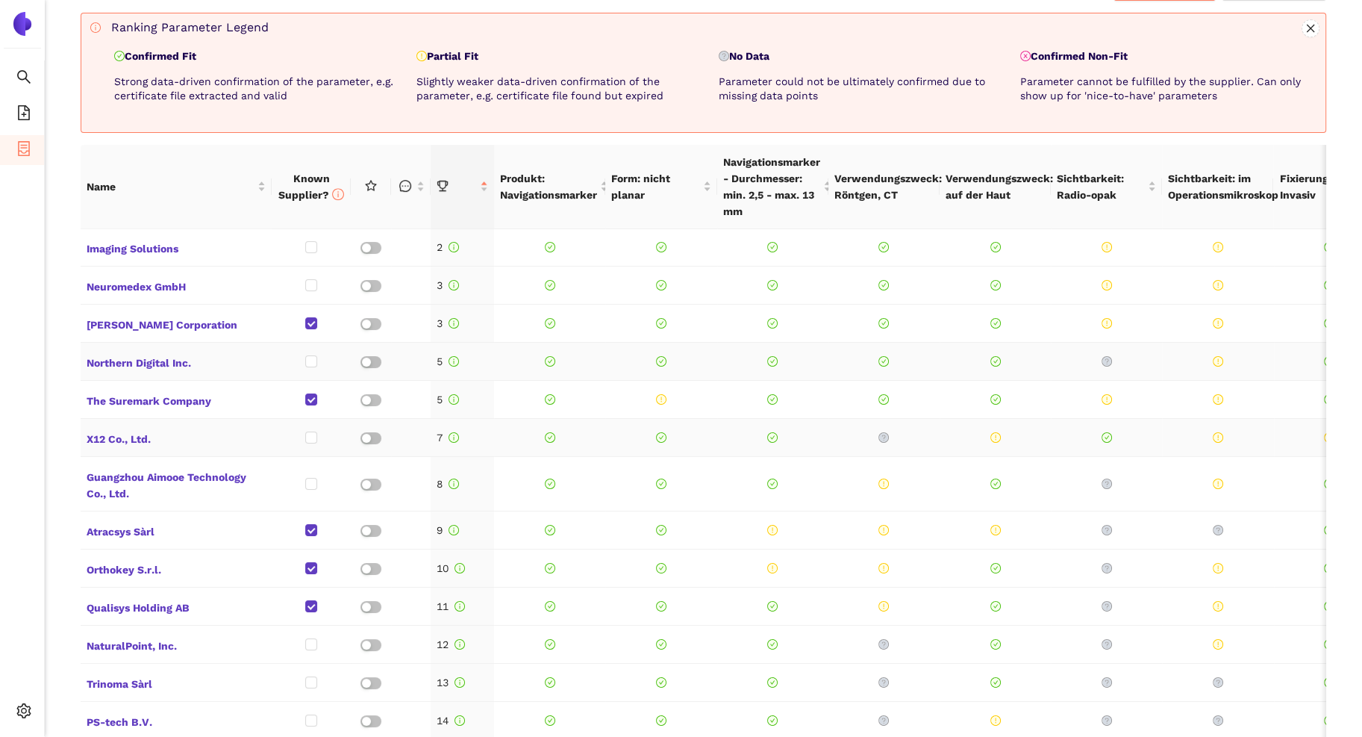
scroll to position [75, 0]
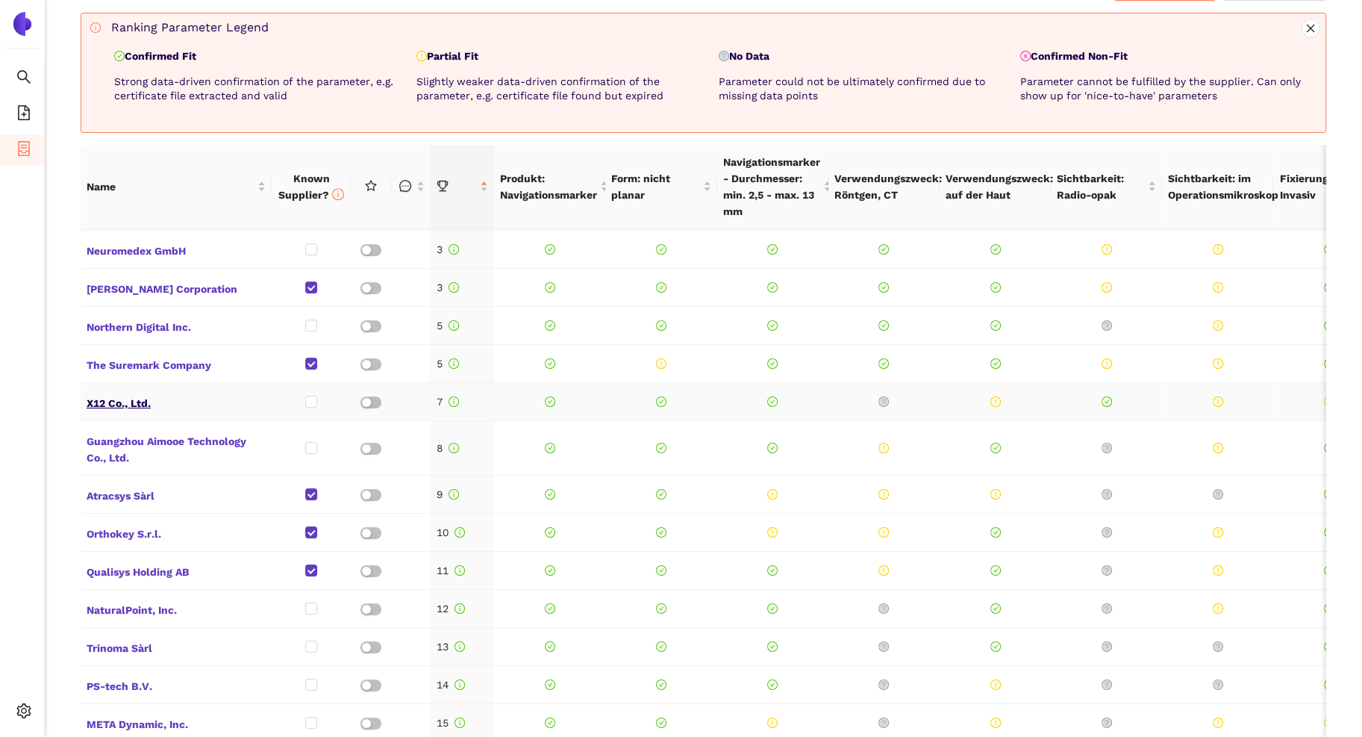
click at [116, 407] on span "X12 Co., Ltd." at bounding box center [176, 401] width 179 height 19
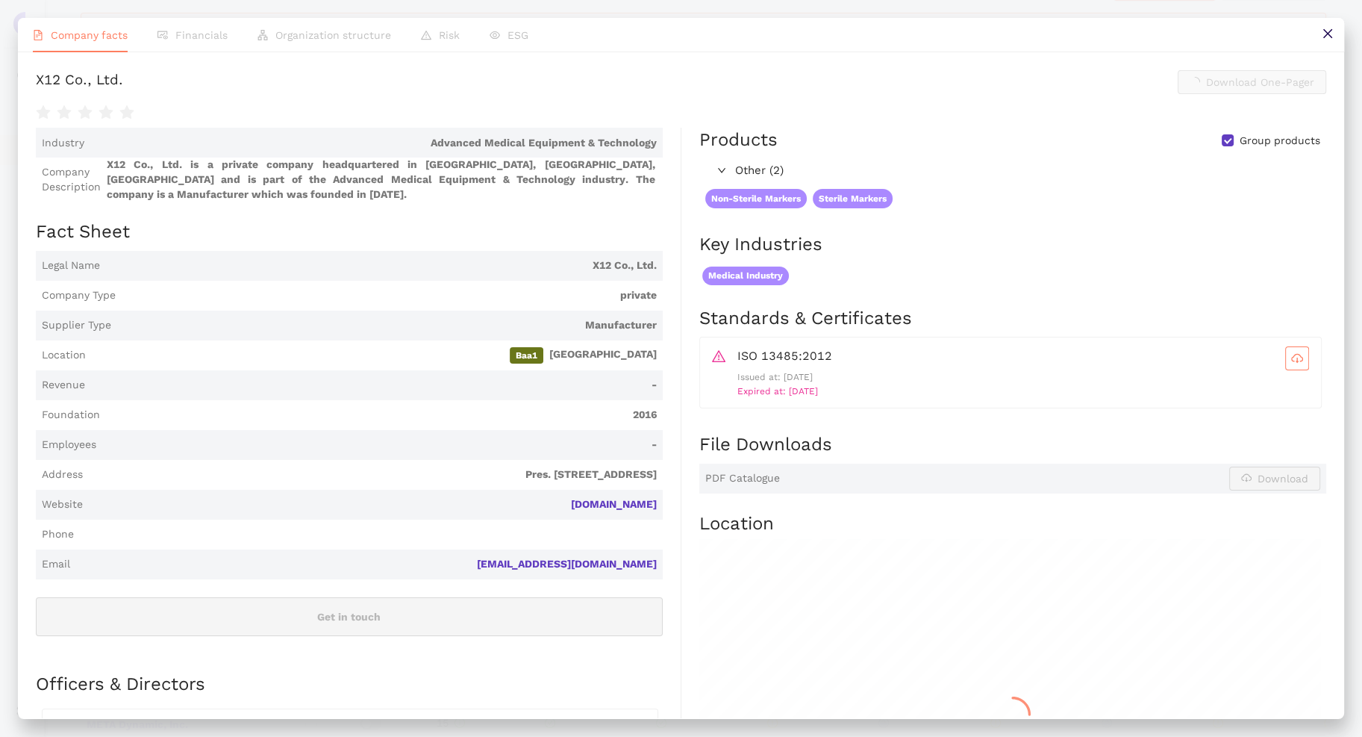
scroll to position [672, 0]
click at [0, 0] on link "[DOMAIN_NAME]" at bounding box center [0, 0] width 0 height 0
click at [969, 32] on icon "close" at bounding box center [1327, 33] width 9 height 9
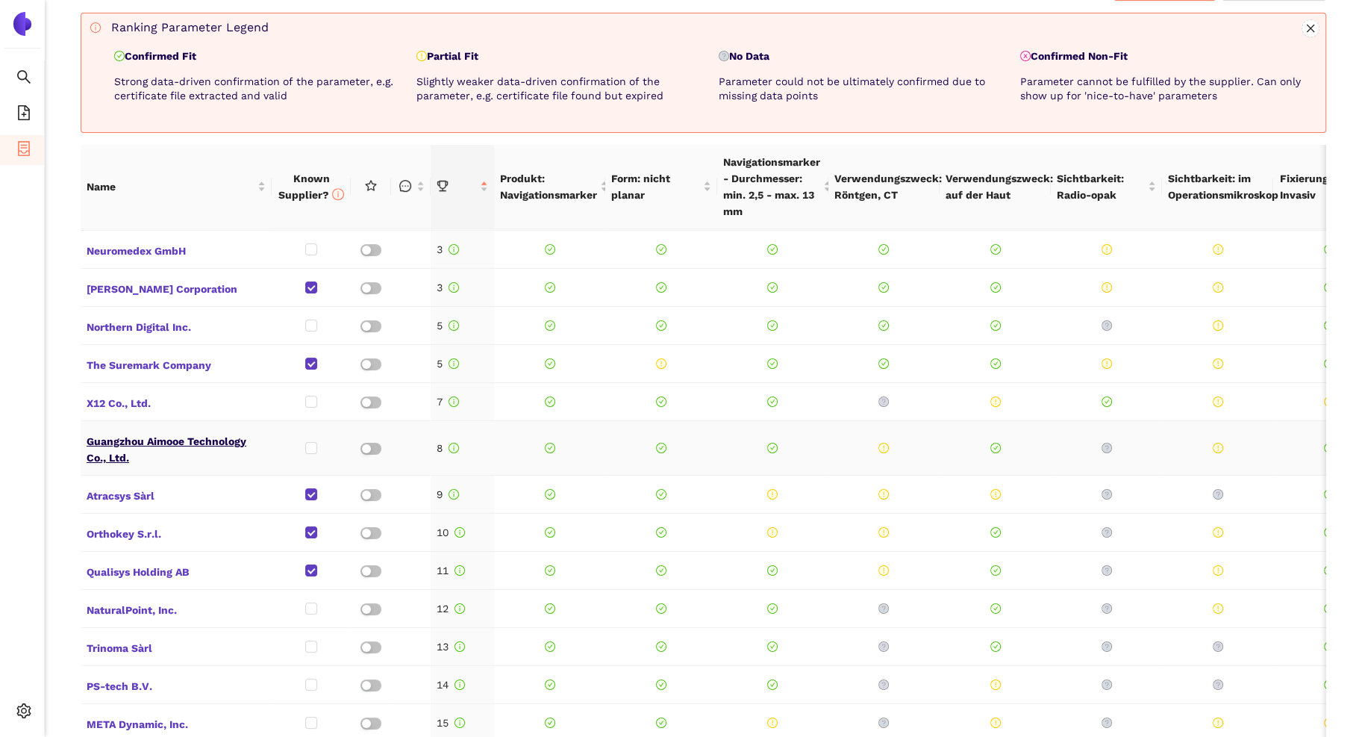
click at [158, 441] on span "Guangzhou Aimooe Technology Co., Ltd." at bounding box center [176, 448] width 179 height 36
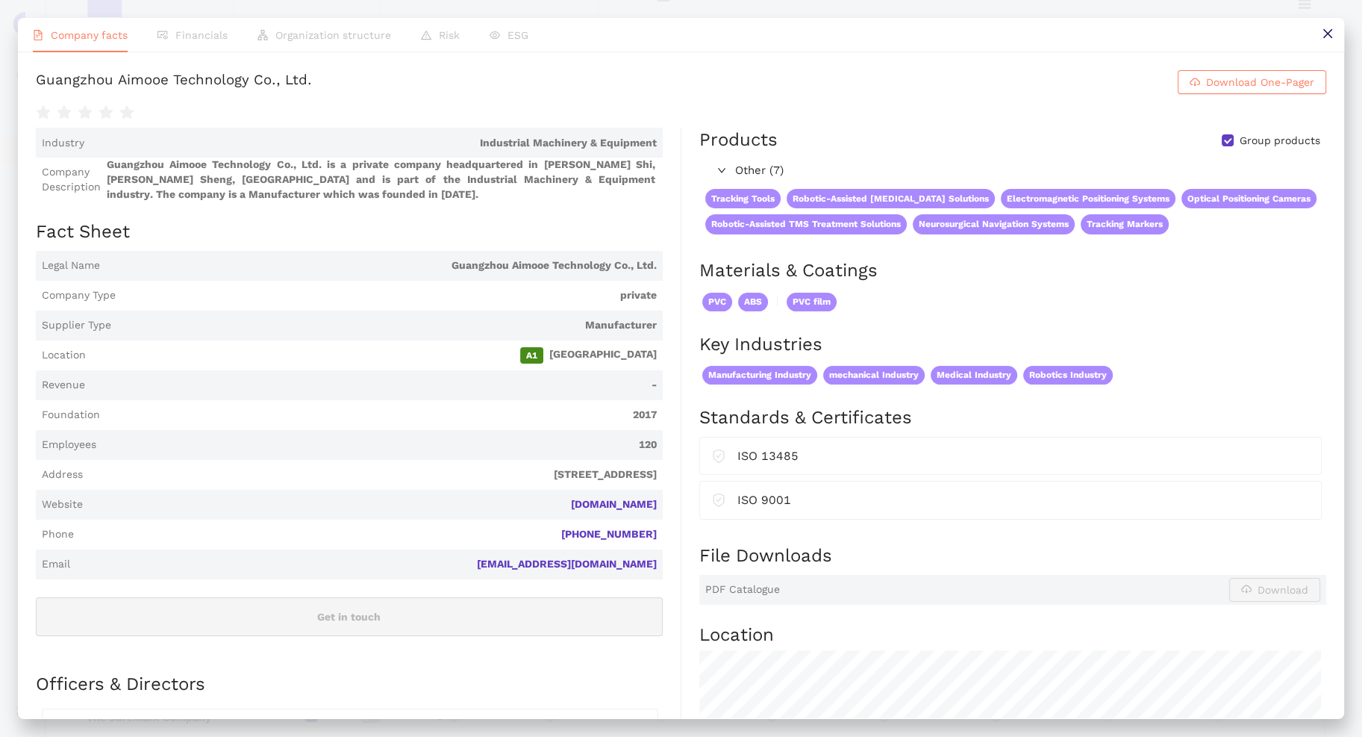
scroll to position [672, 0]
click at [0, 0] on link "[DOMAIN_NAME]" at bounding box center [0, 0] width 0 height 0
click at [969, 37] on button at bounding box center [1328, 35] width 34 height 34
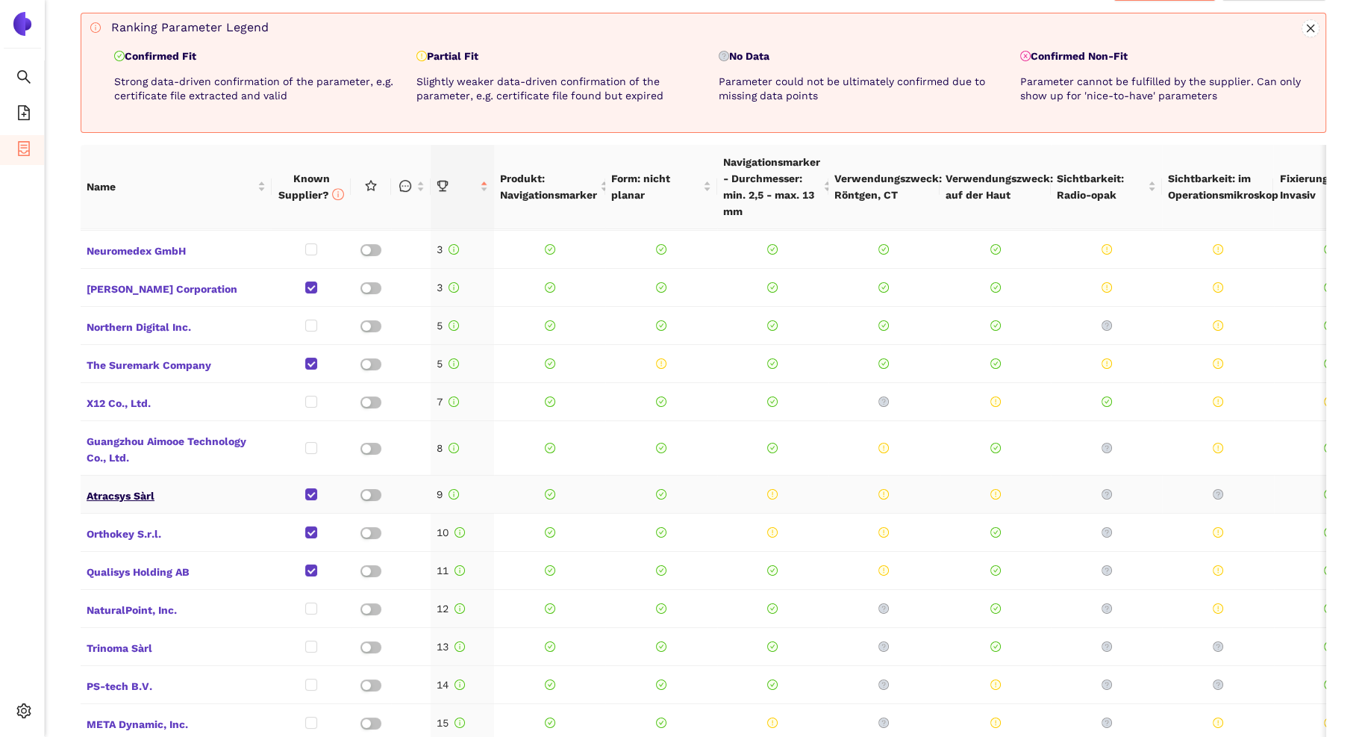
click at [125, 492] on span "Atracsys Sàrl" at bounding box center [176, 494] width 179 height 19
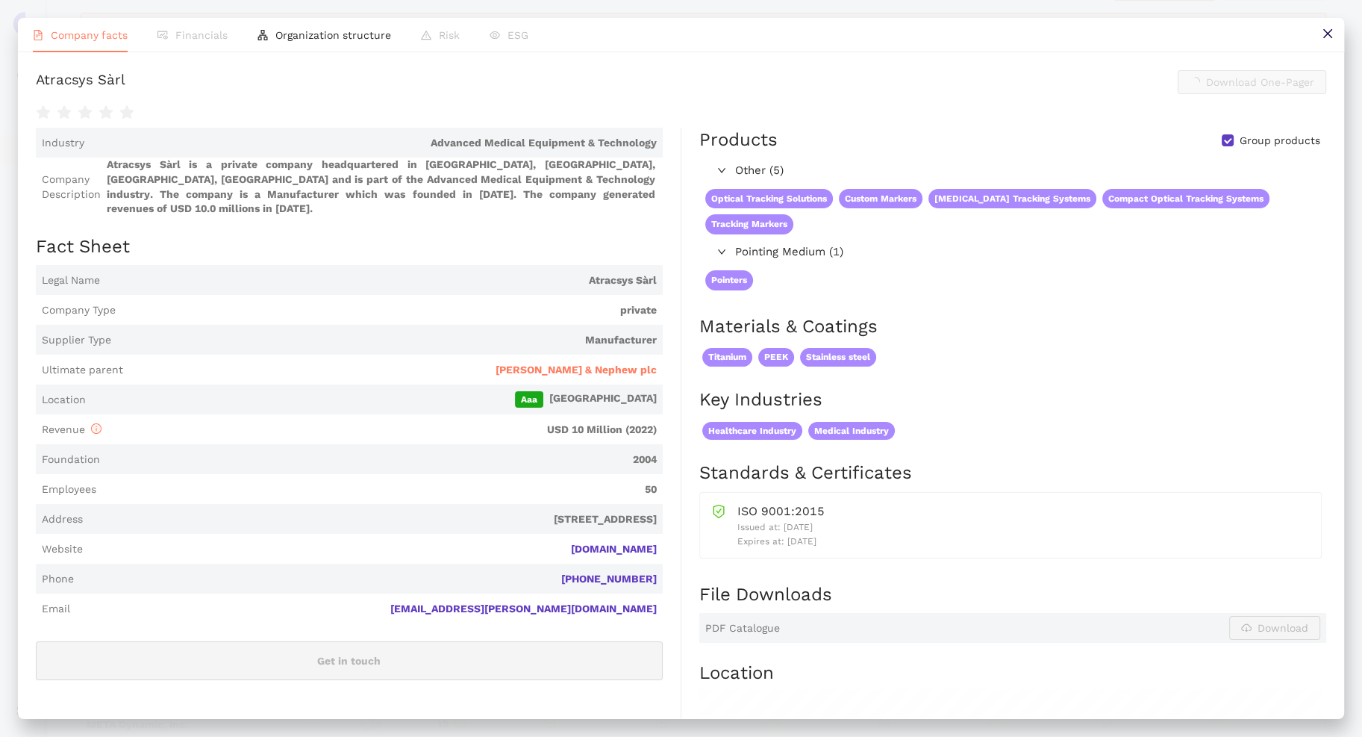
scroll to position [672, 0]
click at [0, 0] on link "[DOMAIN_NAME]" at bounding box center [0, 0] width 0 height 0
click at [969, 33] on icon "close" at bounding box center [1327, 33] width 9 height 9
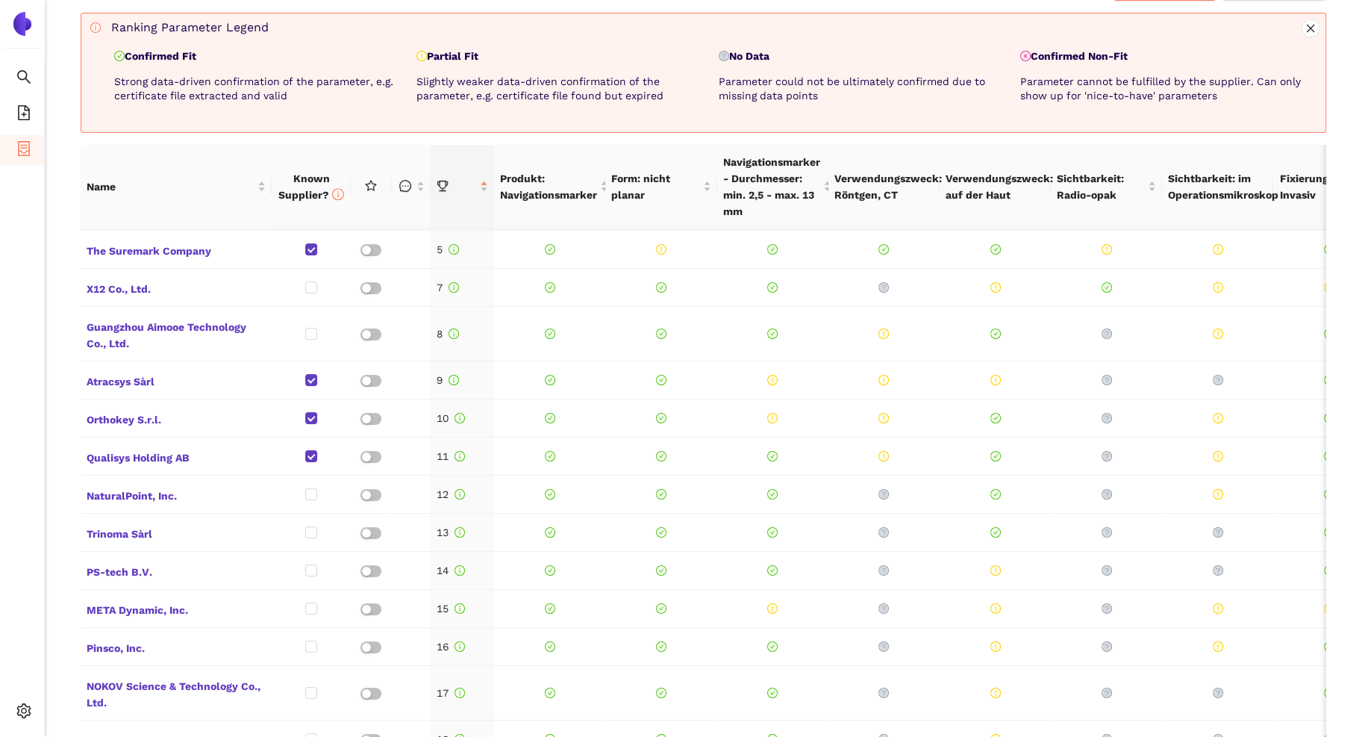
scroll to position [224, 0]
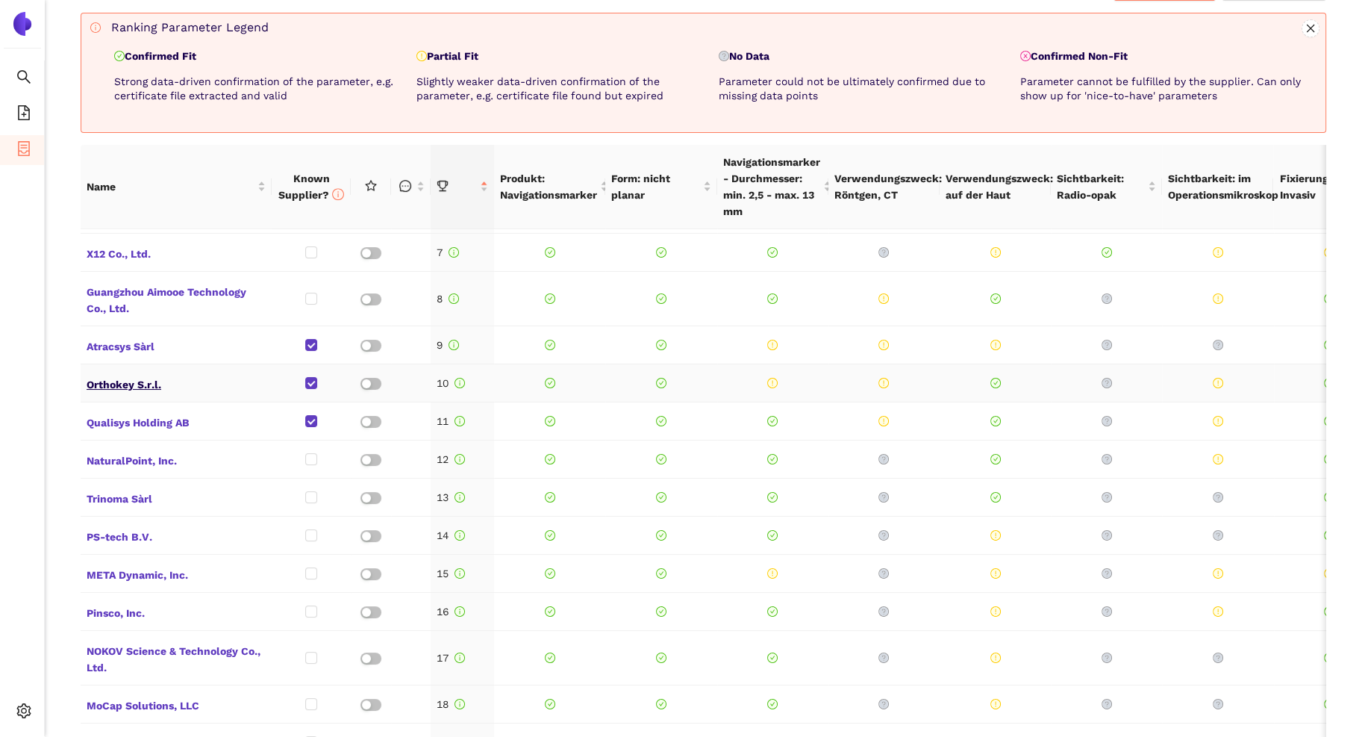
click at [117, 381] on span "Orthokey S.r.l." at bounding box center [176, 382] width 179 height 19
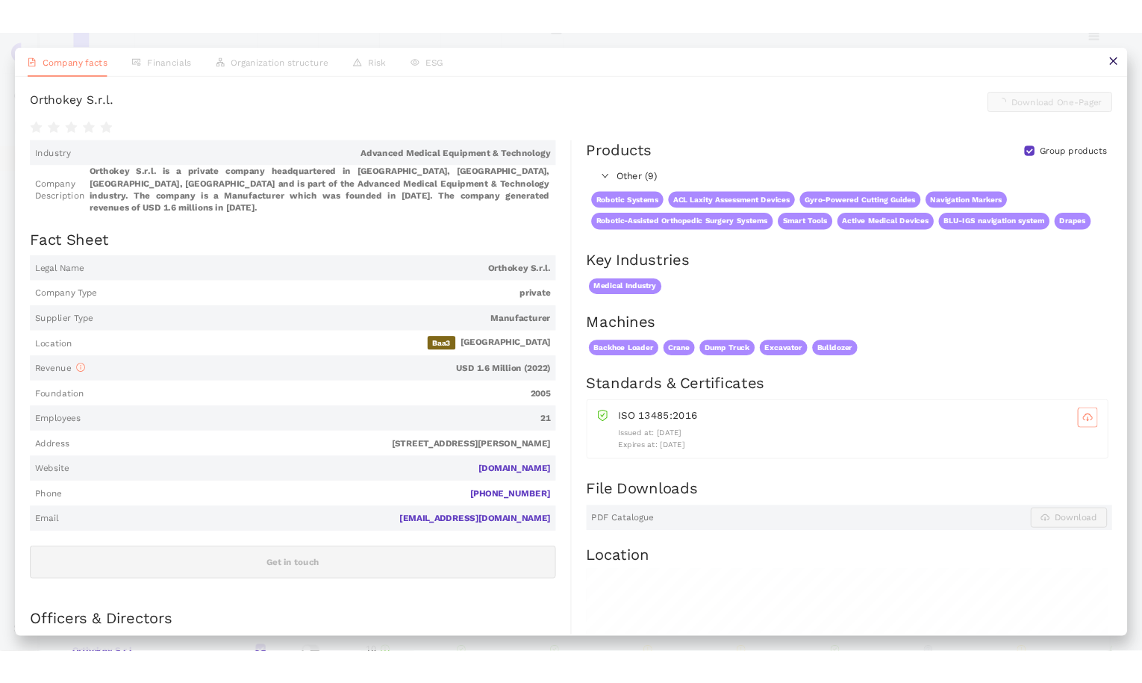
scroll to position [672, 0]
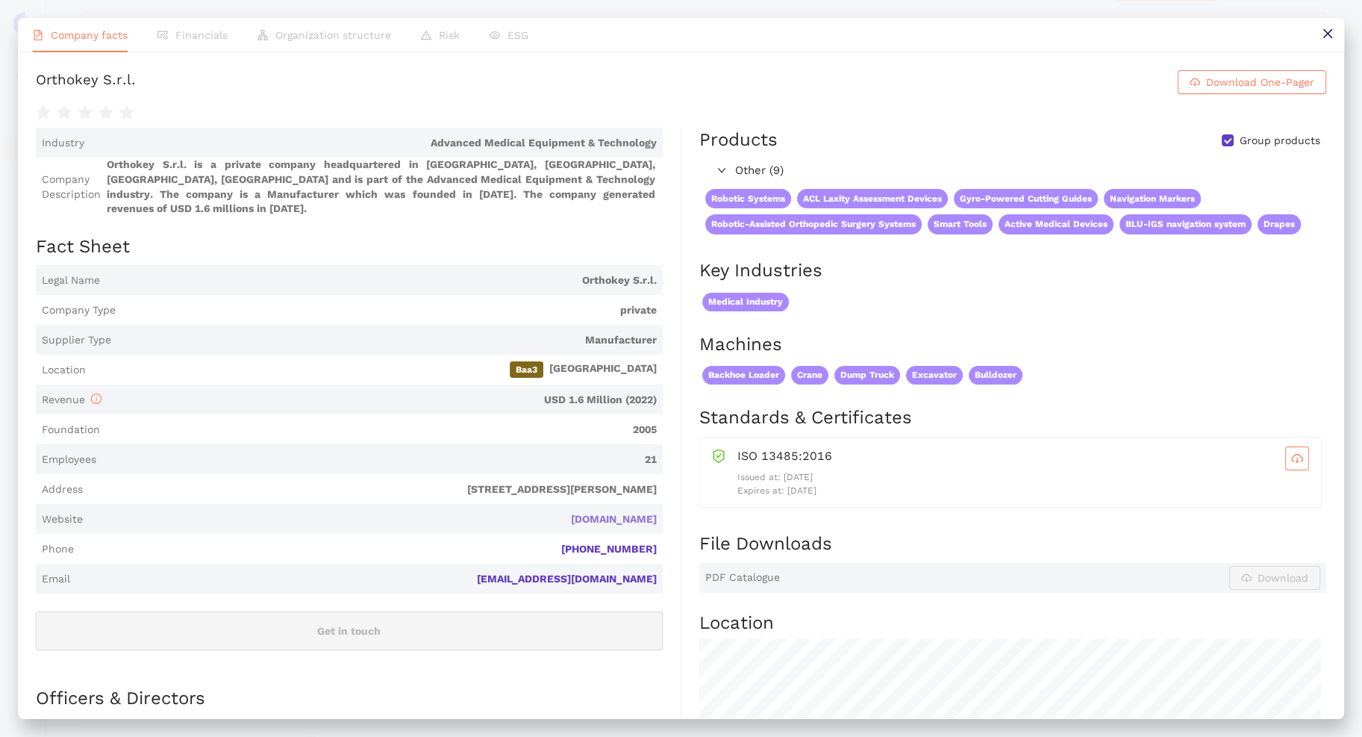
click at [0, 0] on link "[DOMAIN_NAME]" at bounding box center [0, 0] width 0 height 0
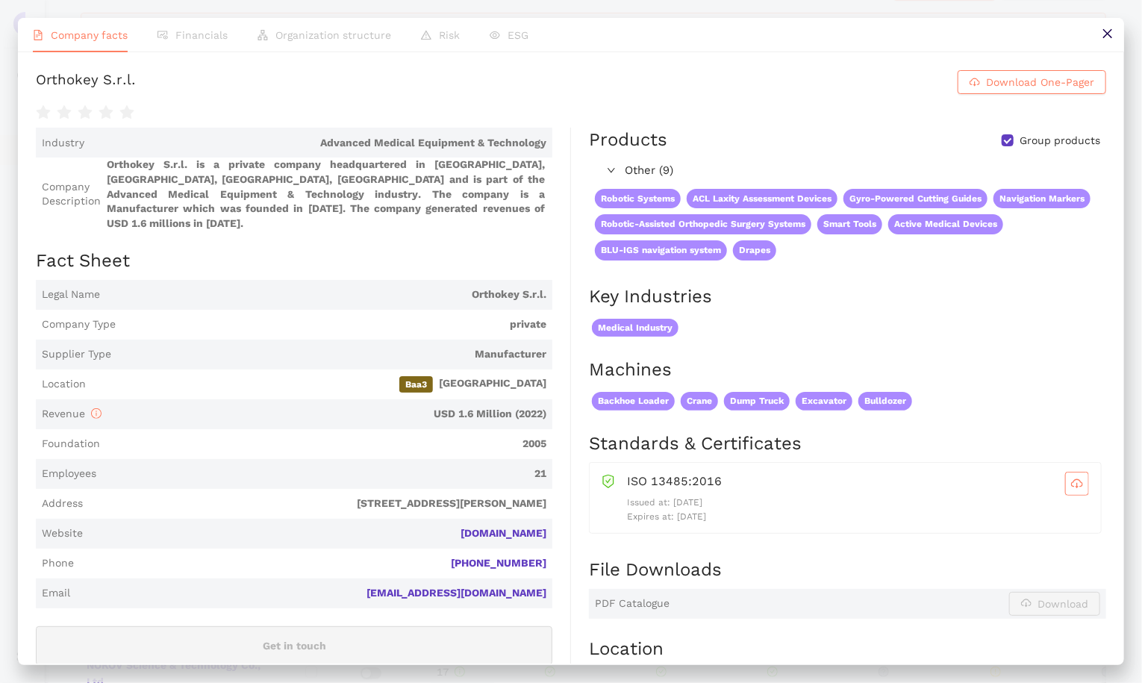
scroll to position [224, 0]
click at [969, 39] on button at bounding box center [1108, 35] width 34 height 34
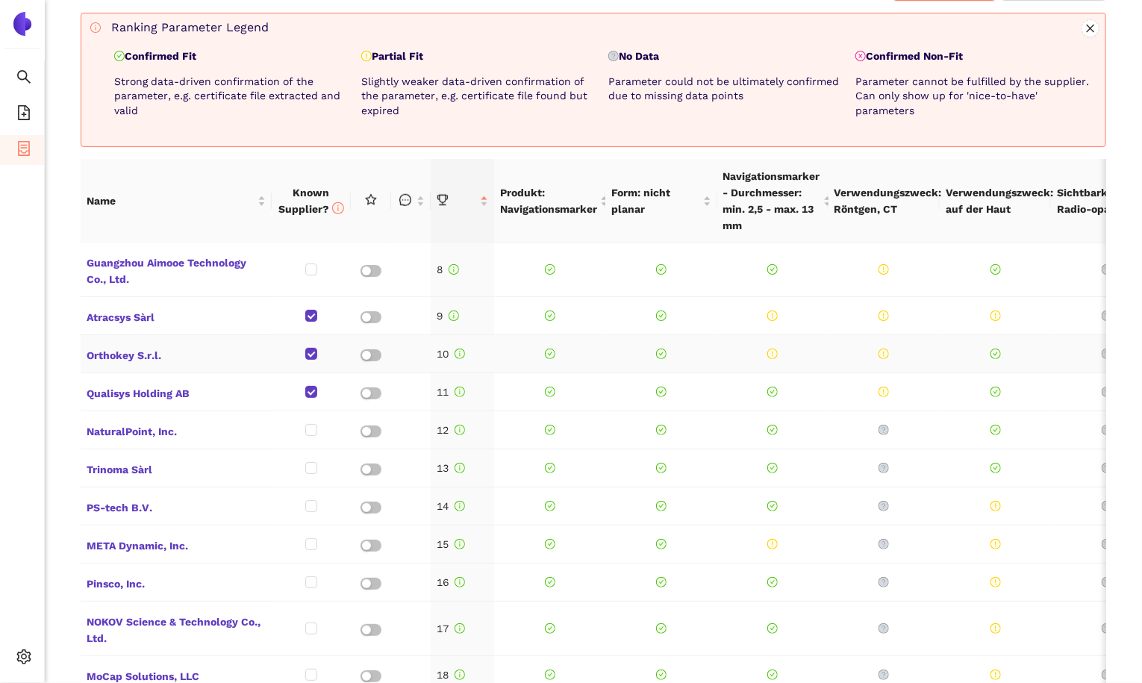
scroll to position [280, 0]
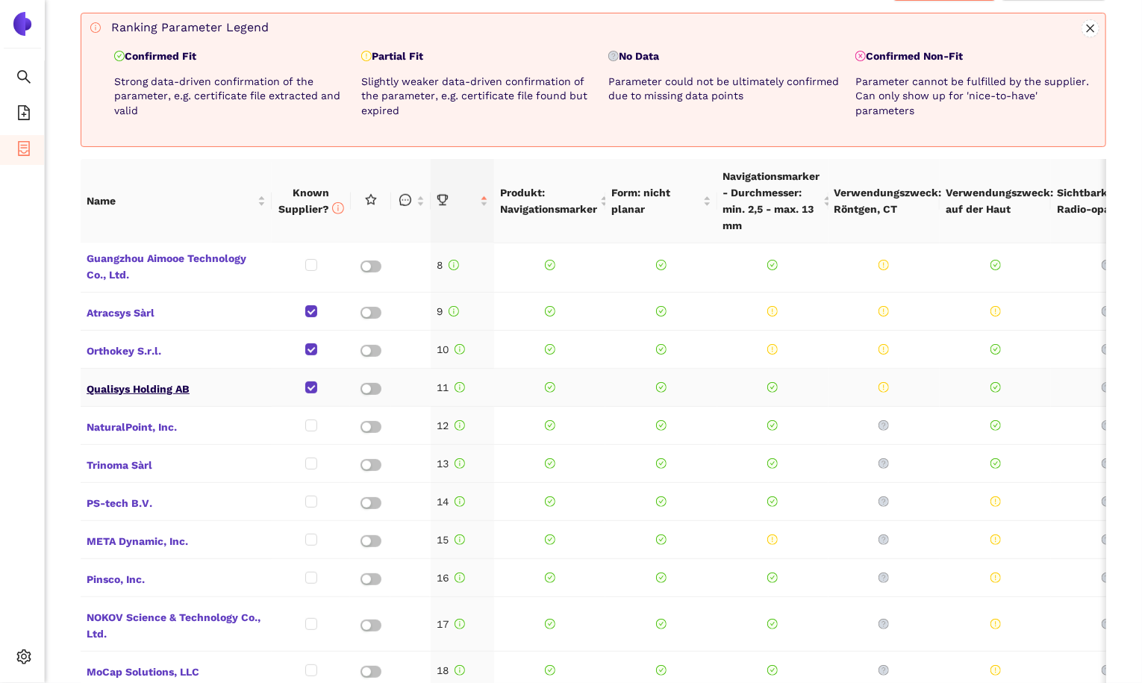
click at [136, 378] on span "Qualisys Holding AB" at bounding box center [176, 387] width 179 height 19
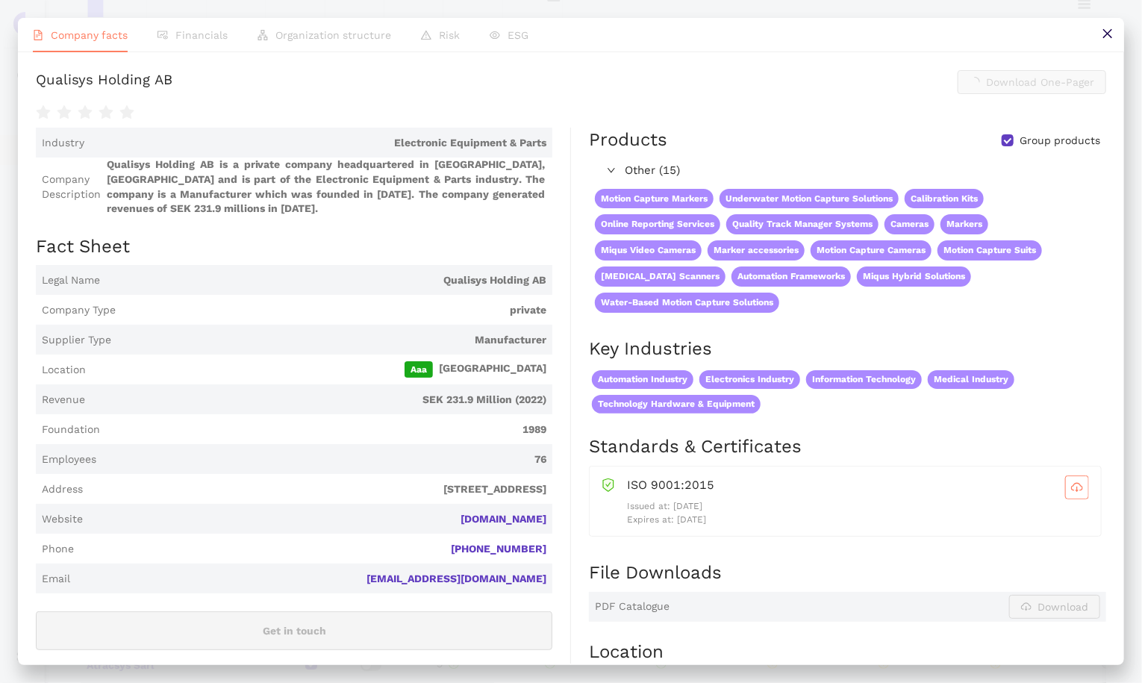
scroll to position [672, 0]
click at [969, 667] on div "Company facts Financials Organization structure Risk ESG Qualisys Holding AB Do…" at bounding box center [571, 341] width 1142 height 683
click at [969, 647] on h2 "Location" at bounding box center [847, 652] width 517 height 25
click at [0, 0] on link "[DOMAIN_NAME]" at bounding box center [0, 0] width 0 height 0
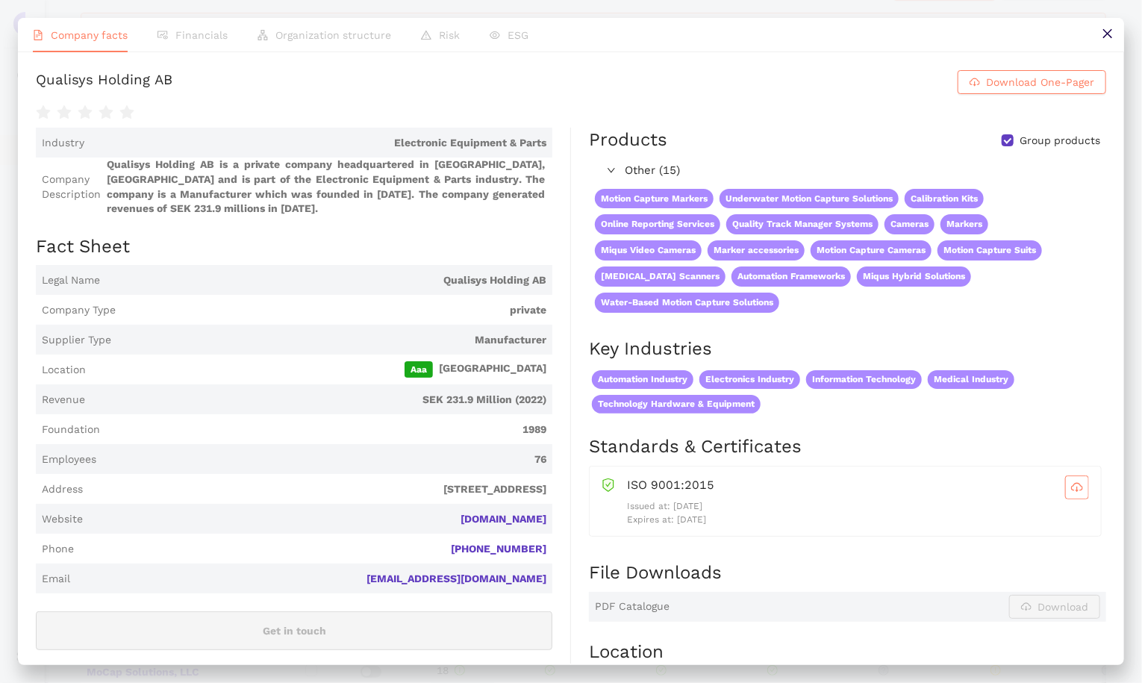
drag, startPoint x: 1109, startPoint y: 35, endPoint x: 1082, endPoint y: 41, distance: 27.5
click at [969, 35] on icon "close" at bounding box center [1107, 33] width 9 height 9
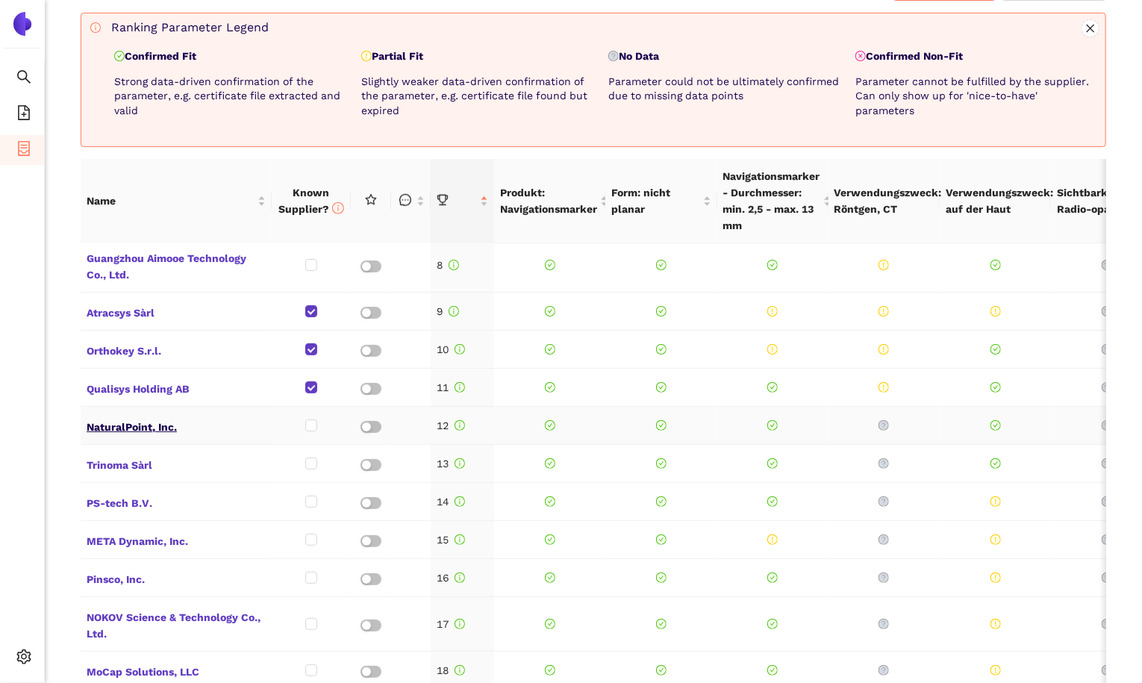
click at [148, 416] on span "NaturalPoint, Inc." at bounding box center [176, 425] width 179 height 19
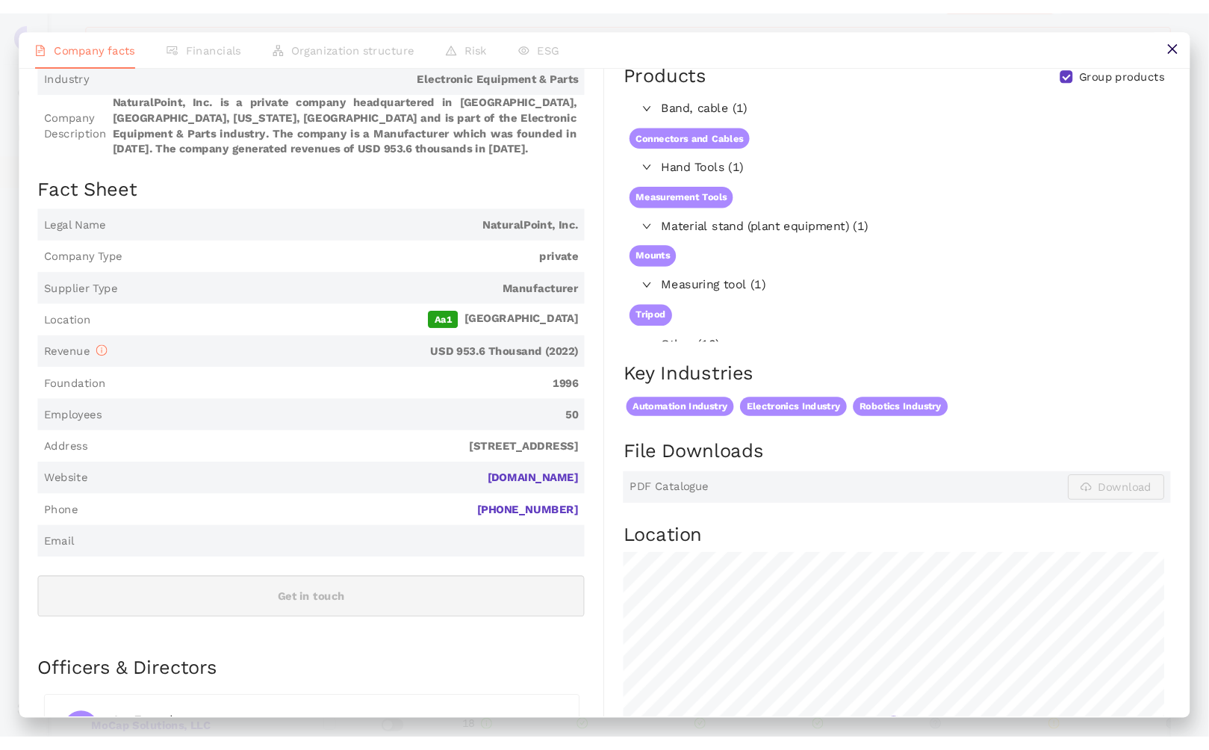
scroll to position [149, 0]
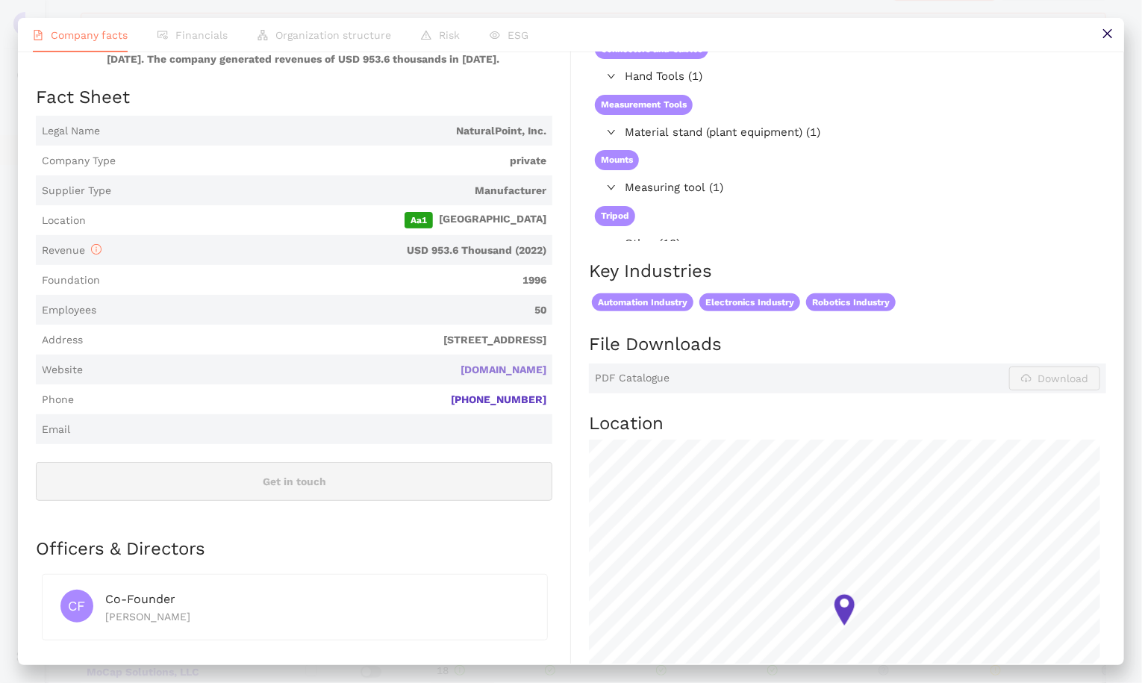
click at [0, 0] on link "[DOMAIN_NAME]" at bounding box center [0, 0] width 0 height 0
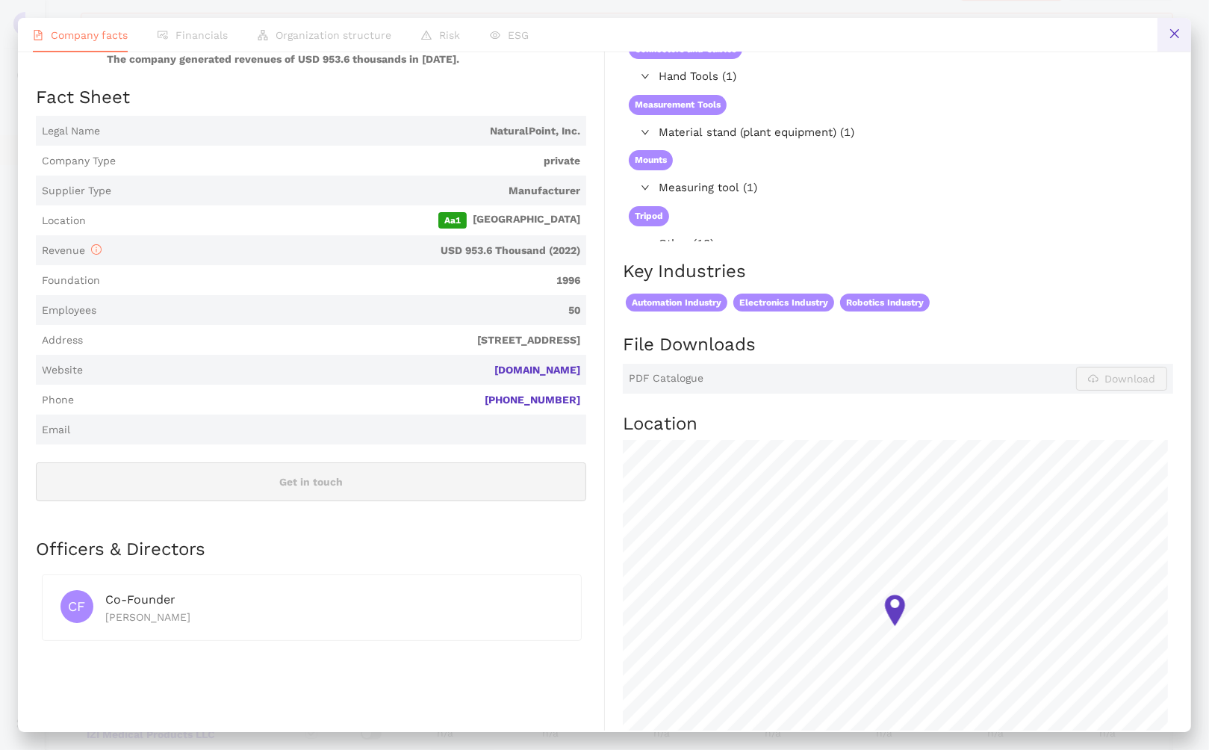
click at [969, 32] on icon "close" at bounding box center [1174, 34] width 12 height 12
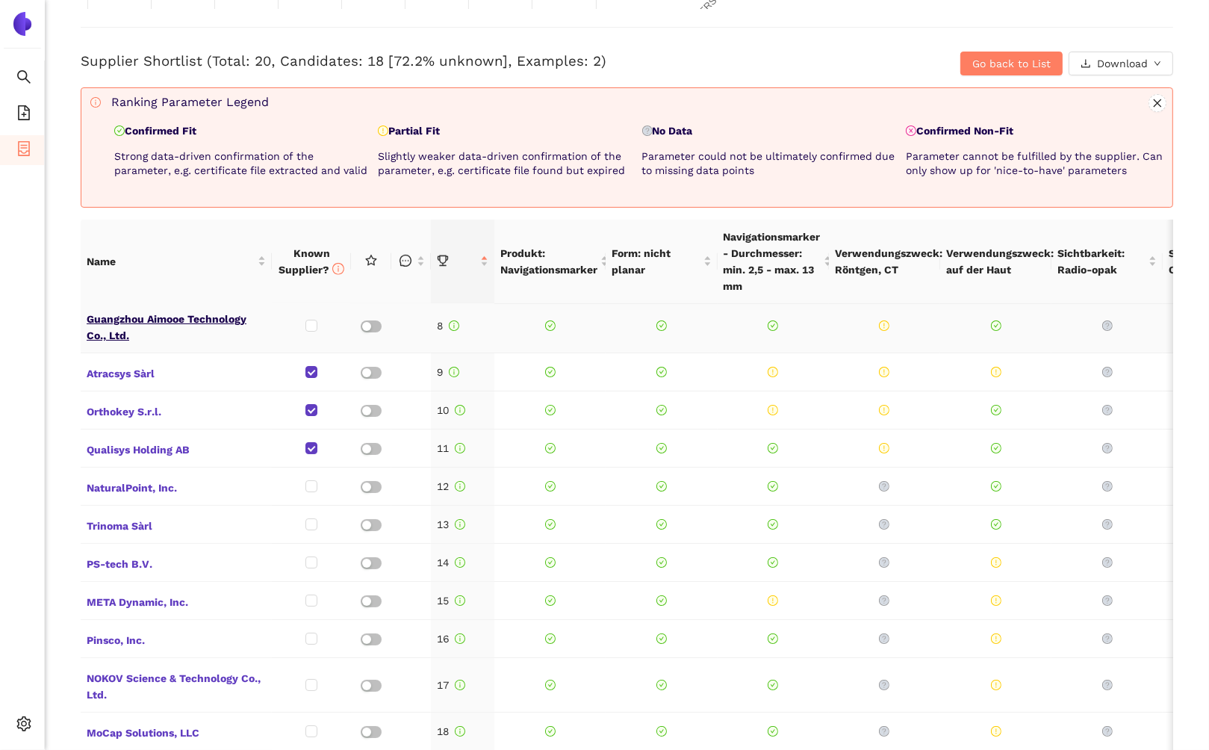
scroll to position [280, 0]
drag, startPoint x: 130, startPoint y: 517, endPoint x: 64, endPoint y: 436, distance: 104.0
click at [63, 436] on div "Back eSourcing : Navigationsmarker MED Project Timeline Entry Mask Kick-Off Don…" at bounding box center [627, 375] width 1164 height 750
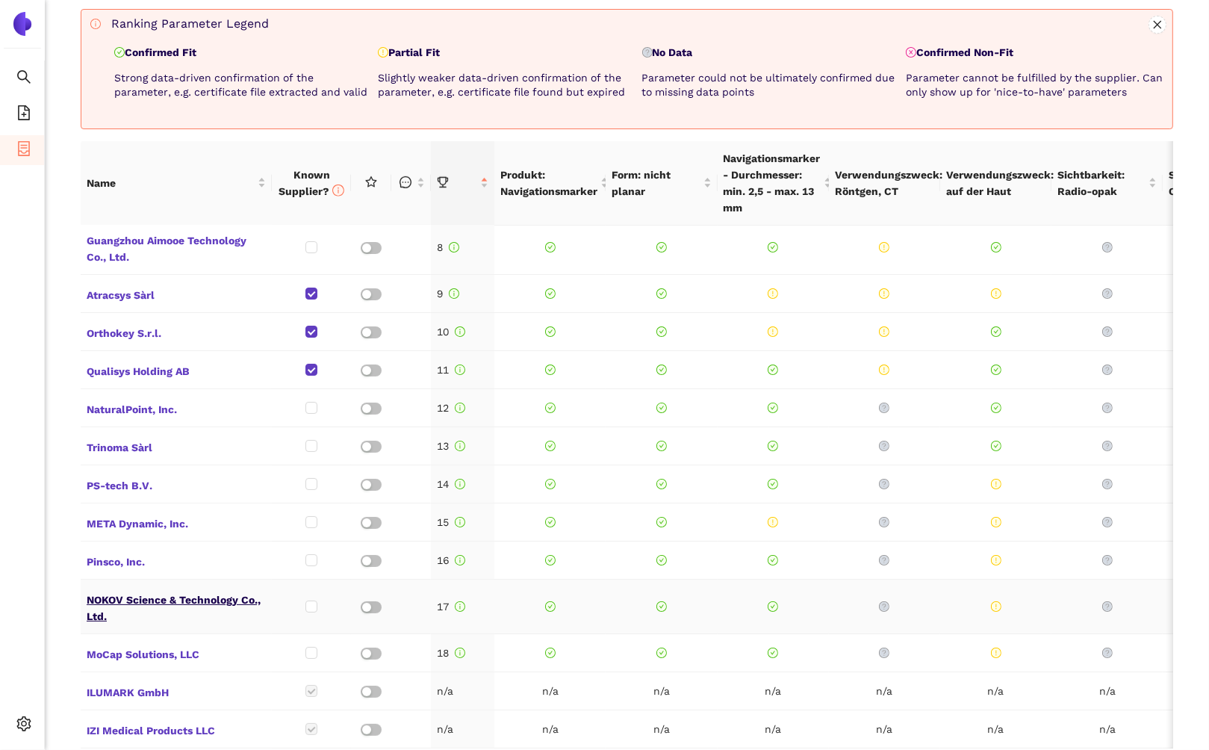
scroll to position [672, 0]
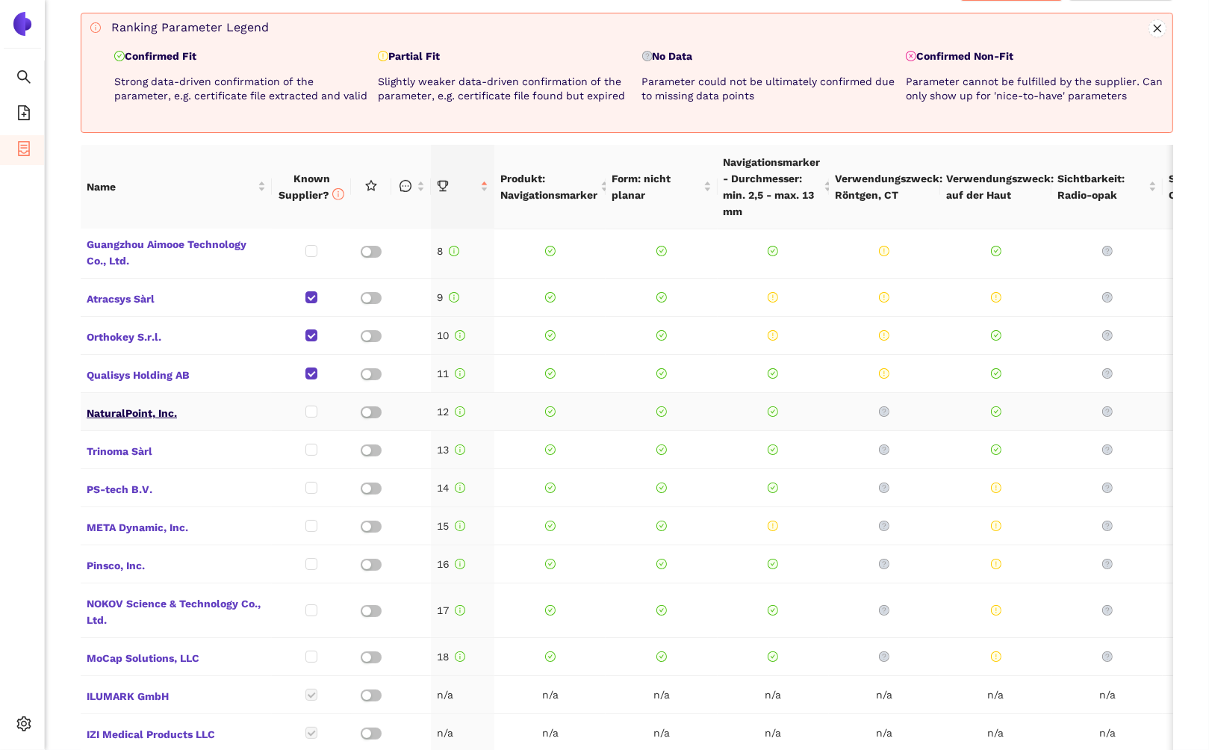
click at [118, 402] on span "NaturalPoint, Inc." at bounding box center [176, 411] width 179 height 19
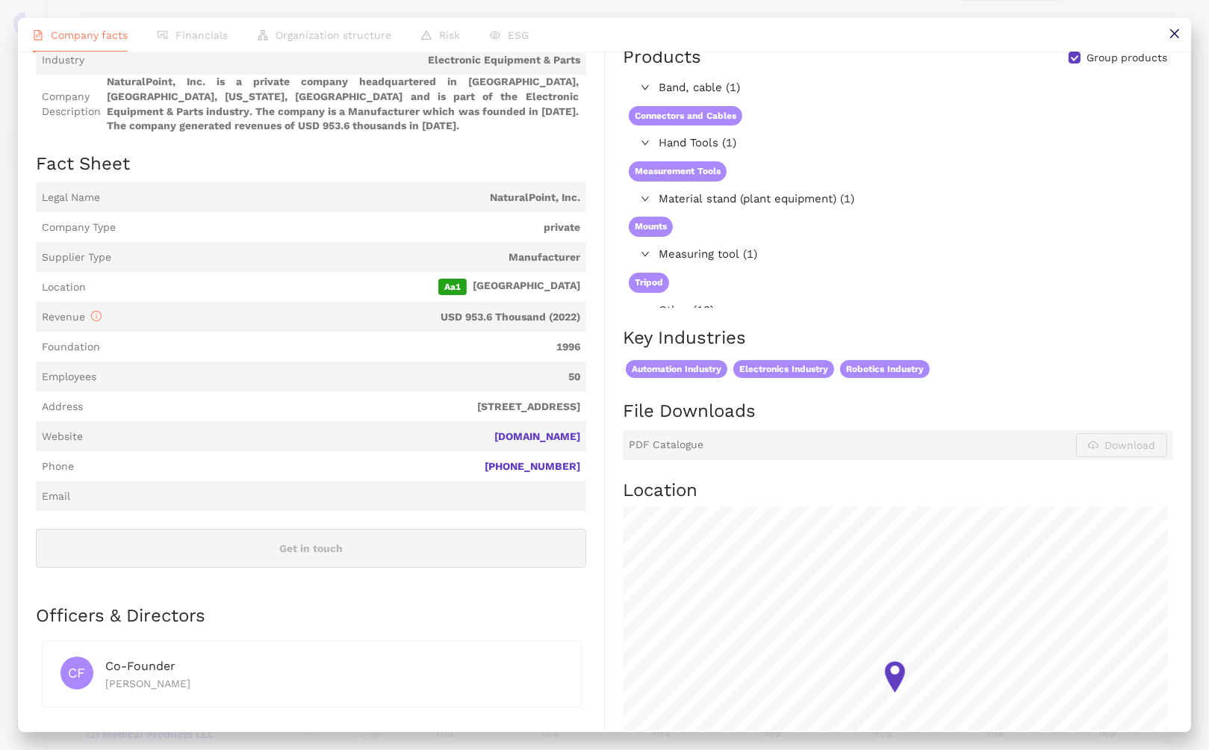
scroll to position [0, 0]
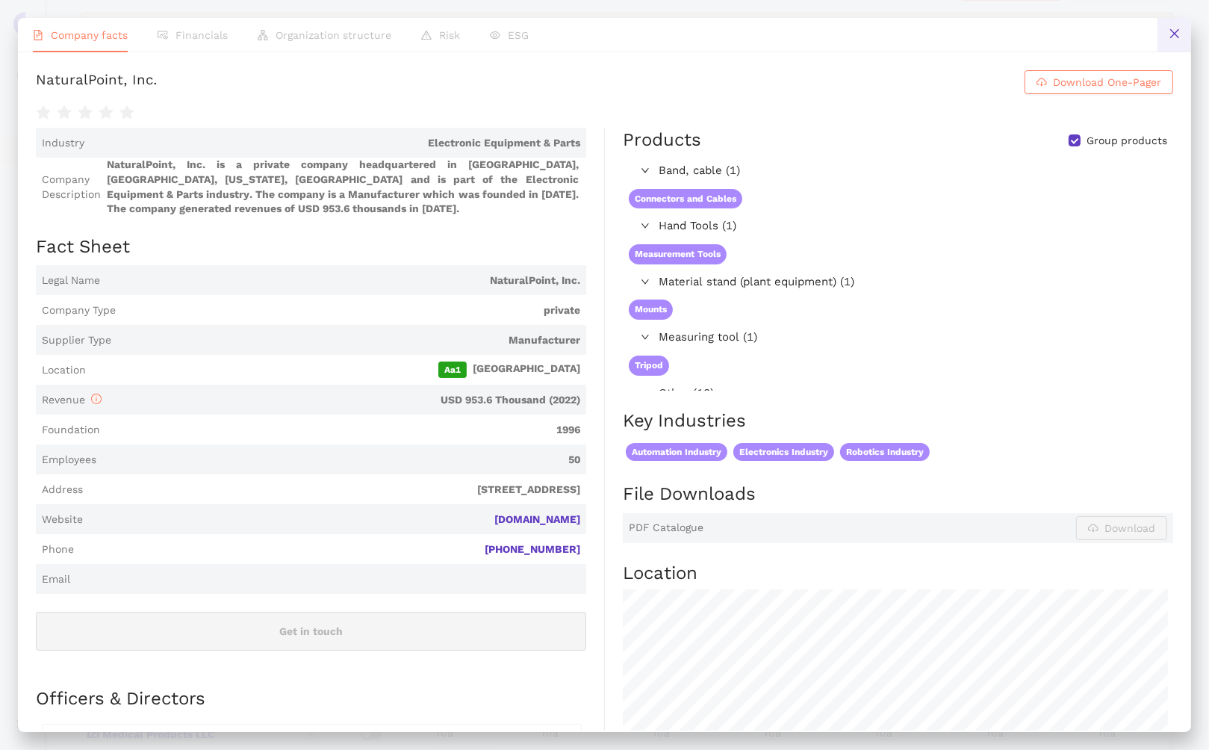
click at [969, 39] on icon "close" at bounding box center [1174, 34] width 12 height 12
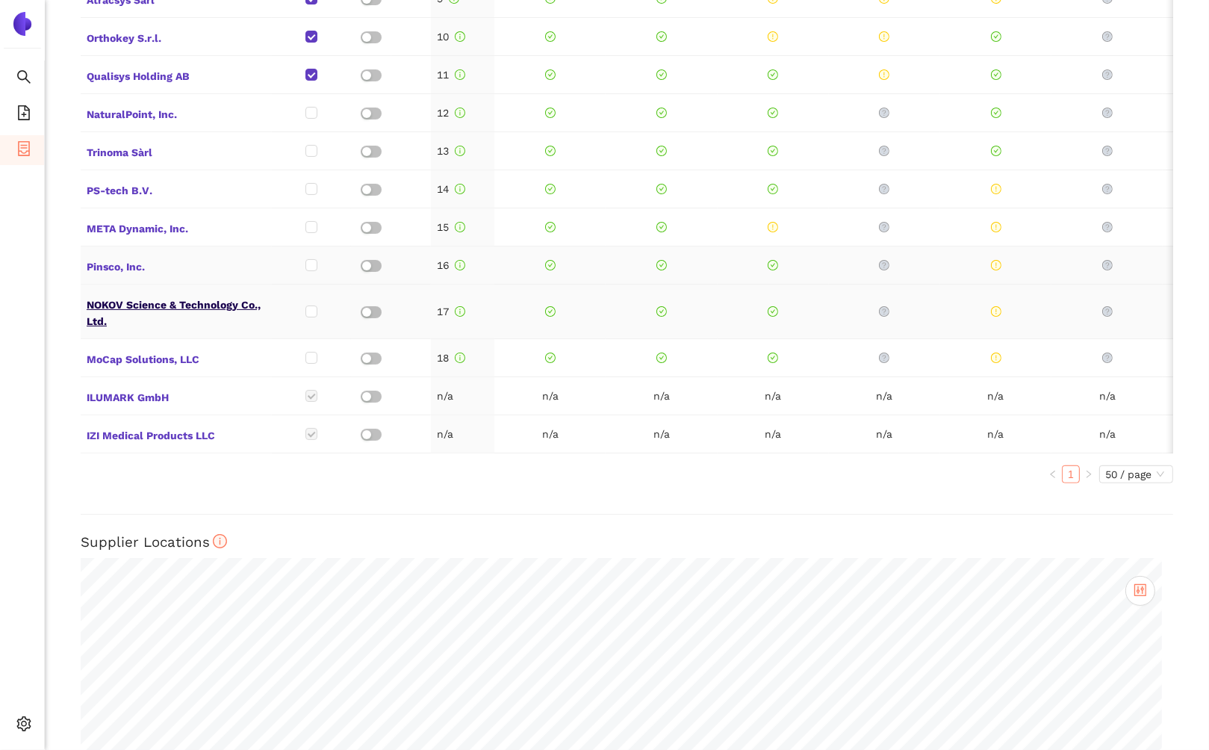
scroll to position [280, 0]
click at [134, 143] on span "Trinoma Sàrl" at bounding box center [176, 150] width 179 height 19
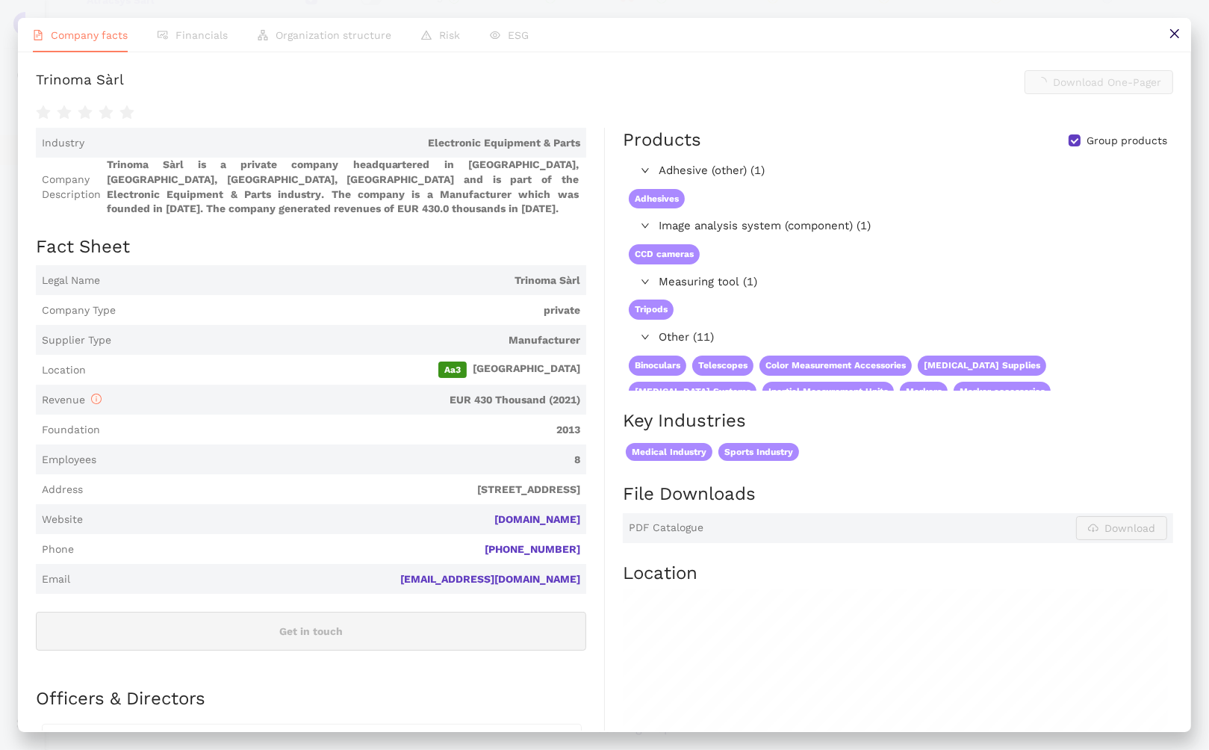
scroll to position [971, 0]
click at [0, 0] on link "[DOMAIN_NAME]" at bounding box center [0, 0] width 0 height 0
click at [969, 33] on icon "close" at bounding box center [1173, 33] width 9 height 9
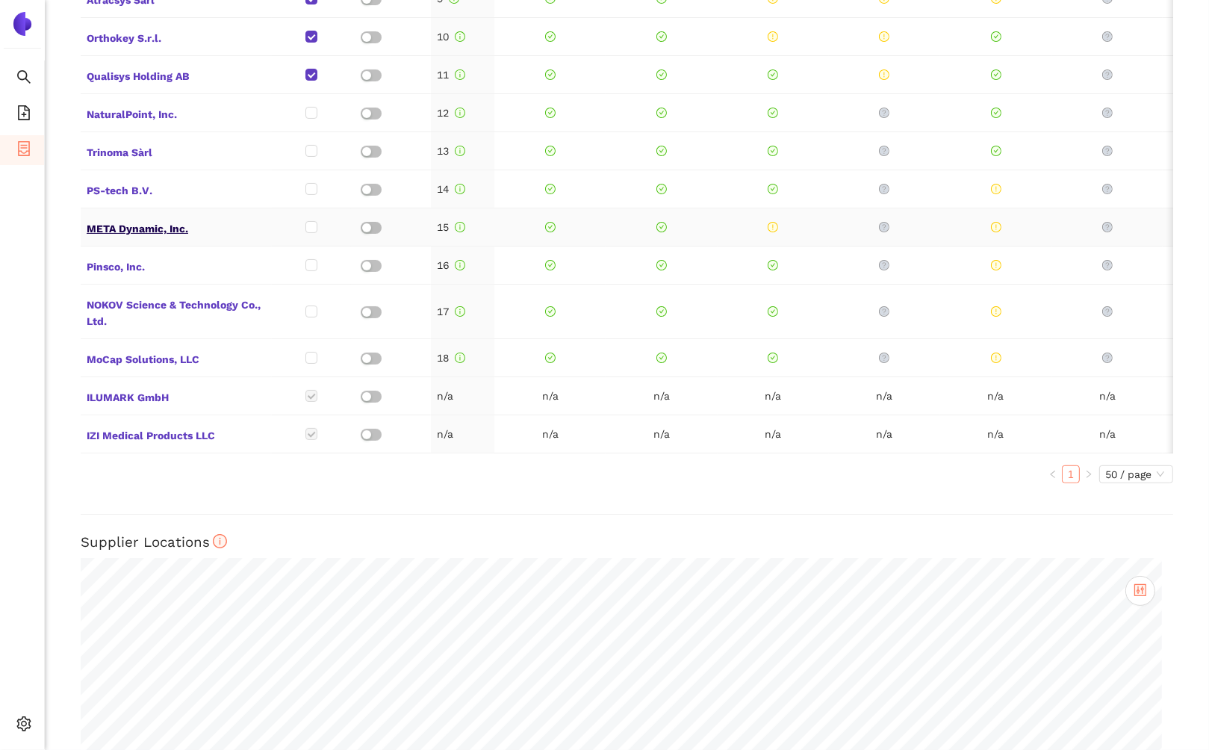
click at [131, 217] on span "META Dynamic, Inc." at bounding box center [176, 226] width 179 height 19
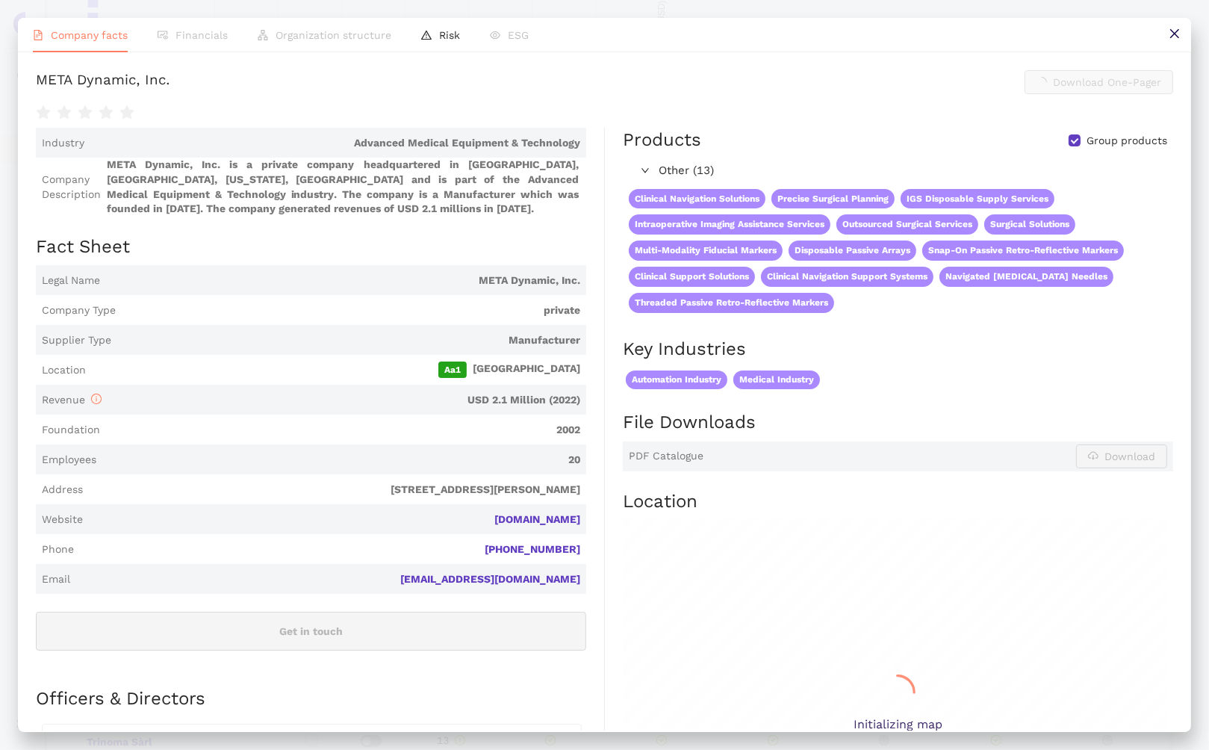
scroll to position [971, 0]
click at [0, 0] on link "[DOMAIN_NAME]" at bounding box center [0, 0] width 0 height 0
click at [969, 32] on button at bounding box center [1174, 35] width 34 height 34
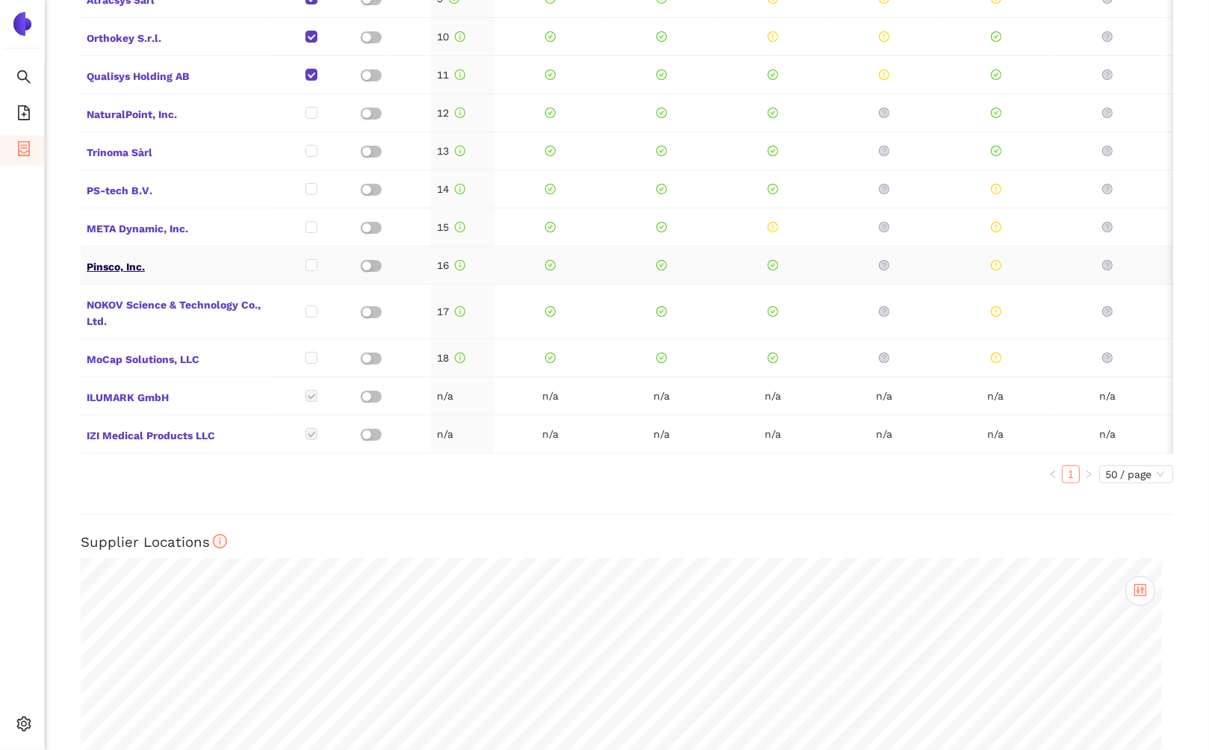
click at [119, 255] on span "Pinsco, Inc." at bounding box center [176, 264] width 179 height 19
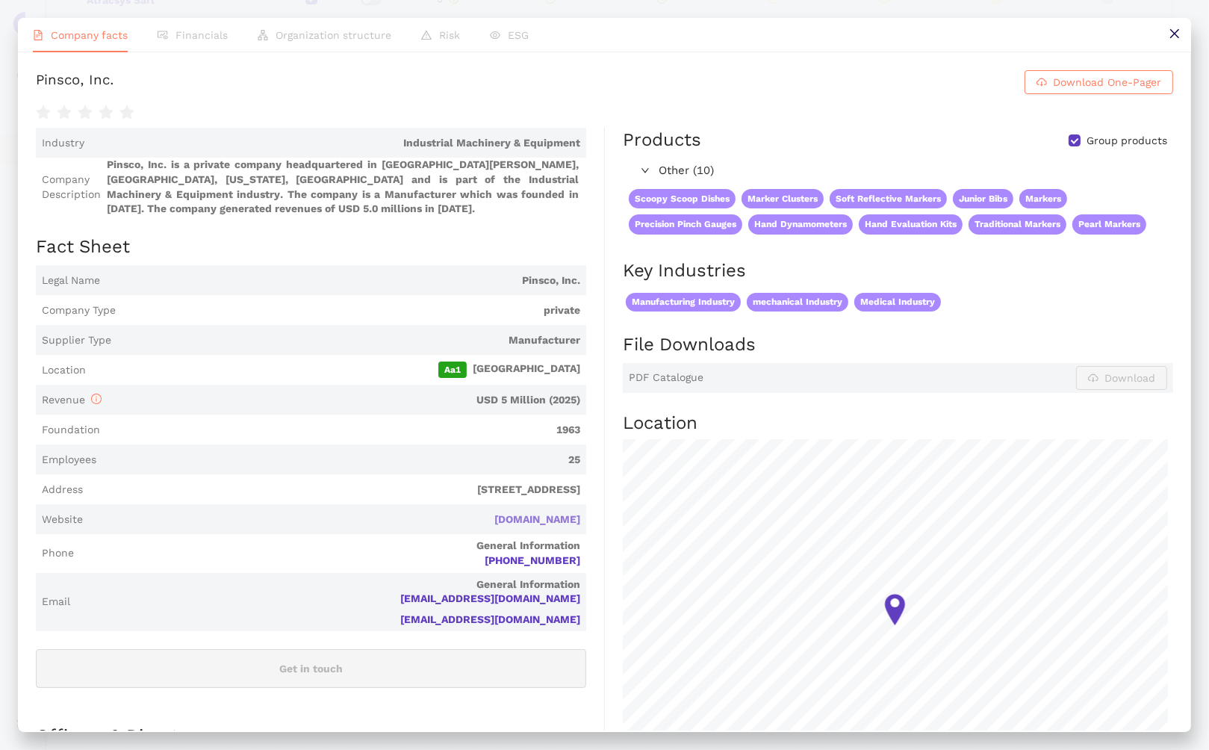
click at [0, 0] on link "[DOMAIN_NAME]" at bounding box center [0, 0] width 0 height 0
click at [969, 40] on button at bounding box center [1174, 35] width 34 height 34
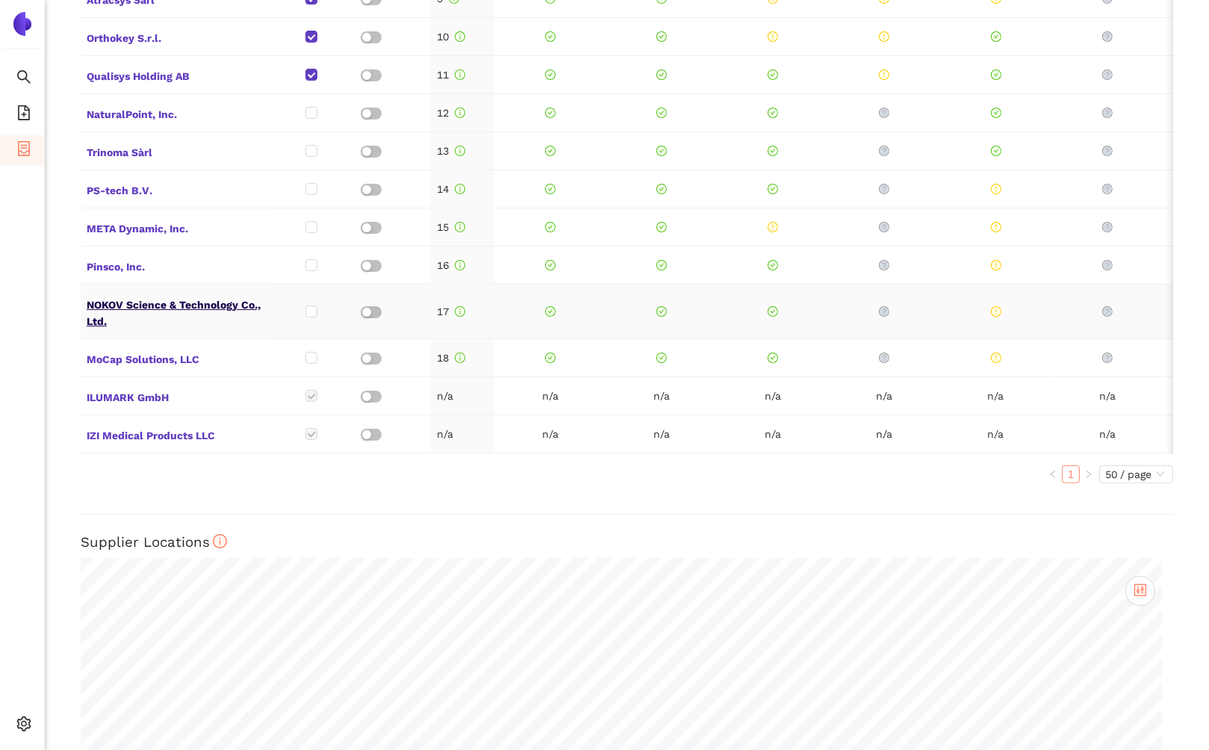
click at [127, 294] on span "NOKOV Science & Technology Co., Ltd." at bounding box center [176, 311] width 179 height 36
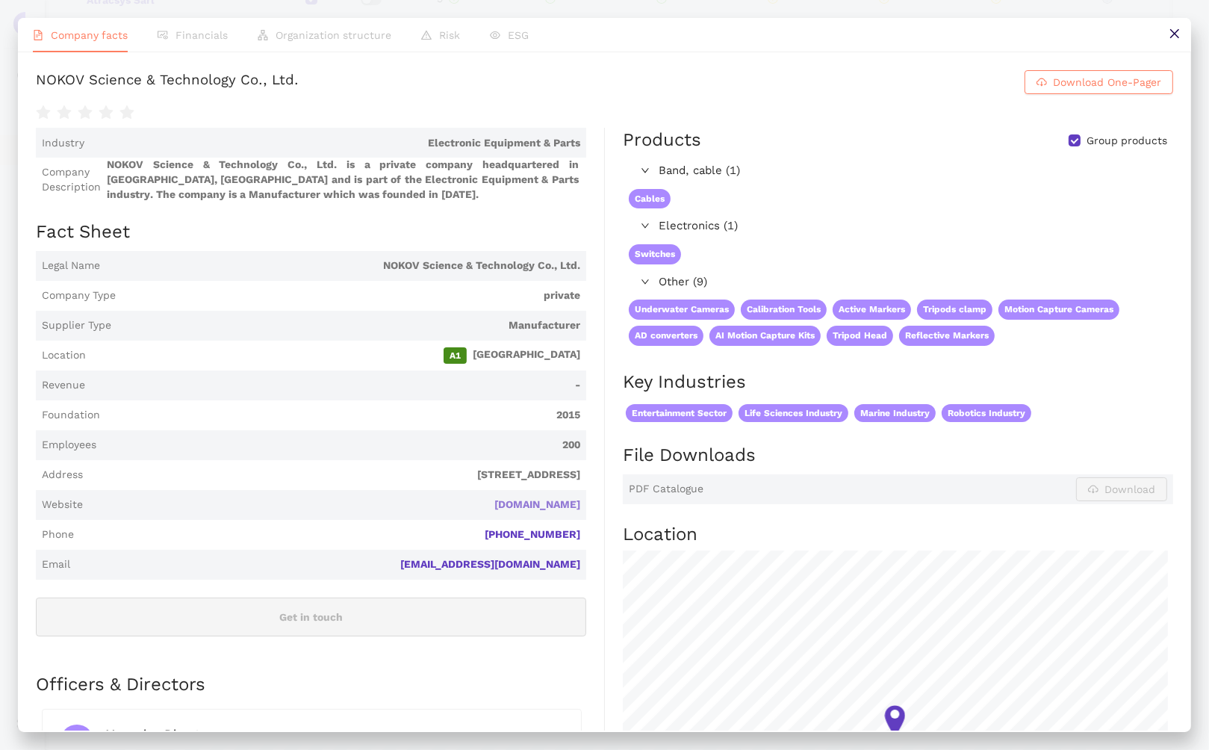
click at [0, 0] on link "[DOMAIN_NAME]" at bounding box center [0, 0] width 0 height 0
click at [969, 31] on button at bounding box center [1174, 35] width 34 height 34
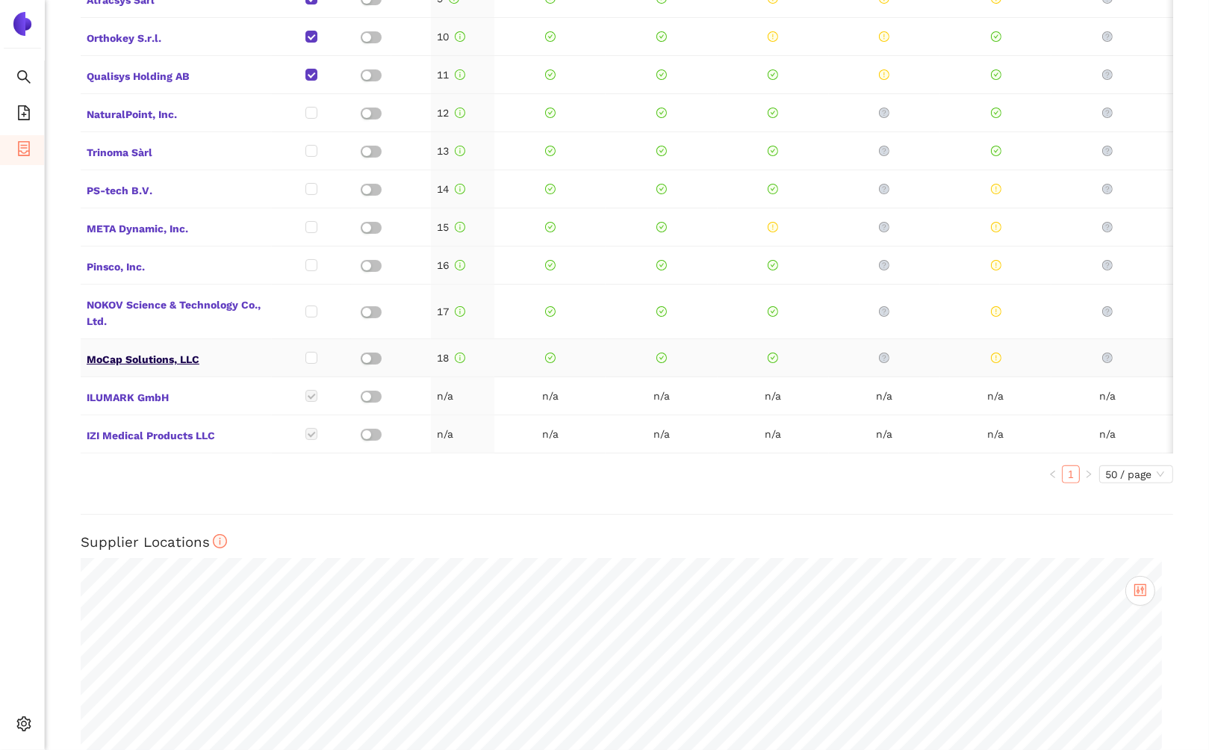
click at [129, 348] on span "MoCap Solutions, LLC" at bounding box center [176, 357] width 179 height 19
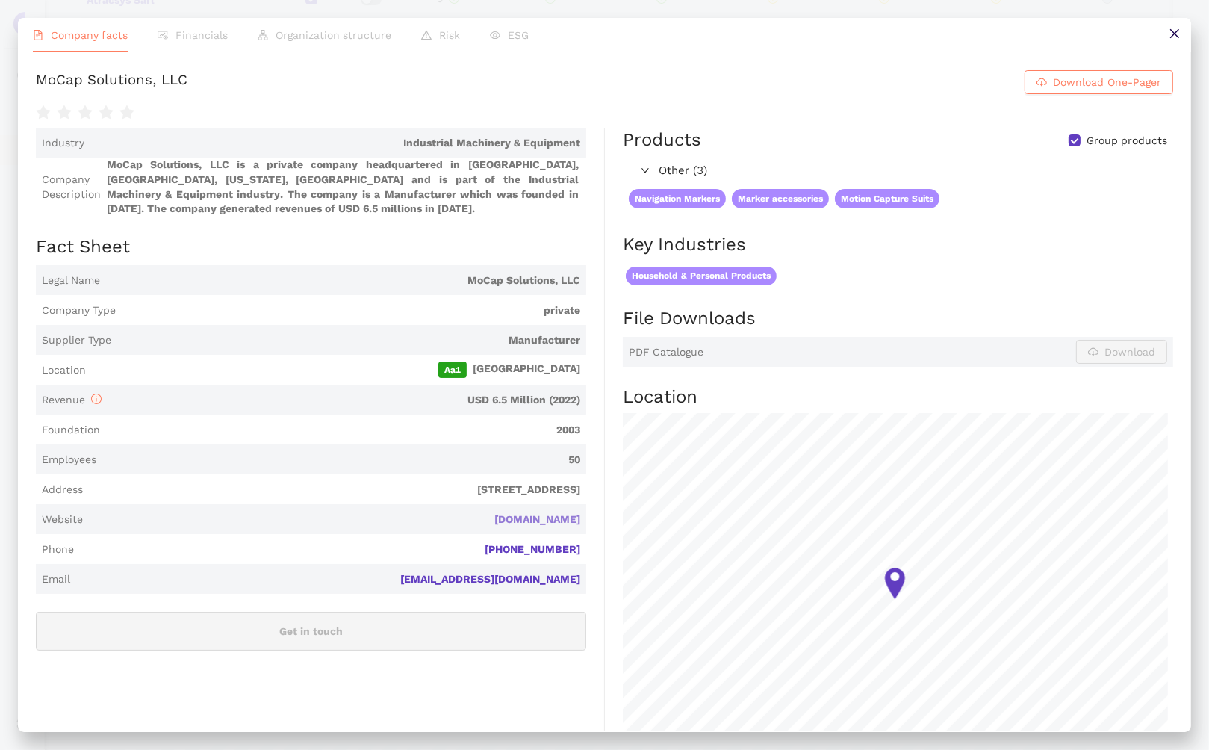
click at [0, 0] on link "[DOMAIN_NAME]" at bounding box center [0, 0] width 0 height 0
click at [969, 31] on icon "close" at bounding box center [1174, 34] width 12 height 12
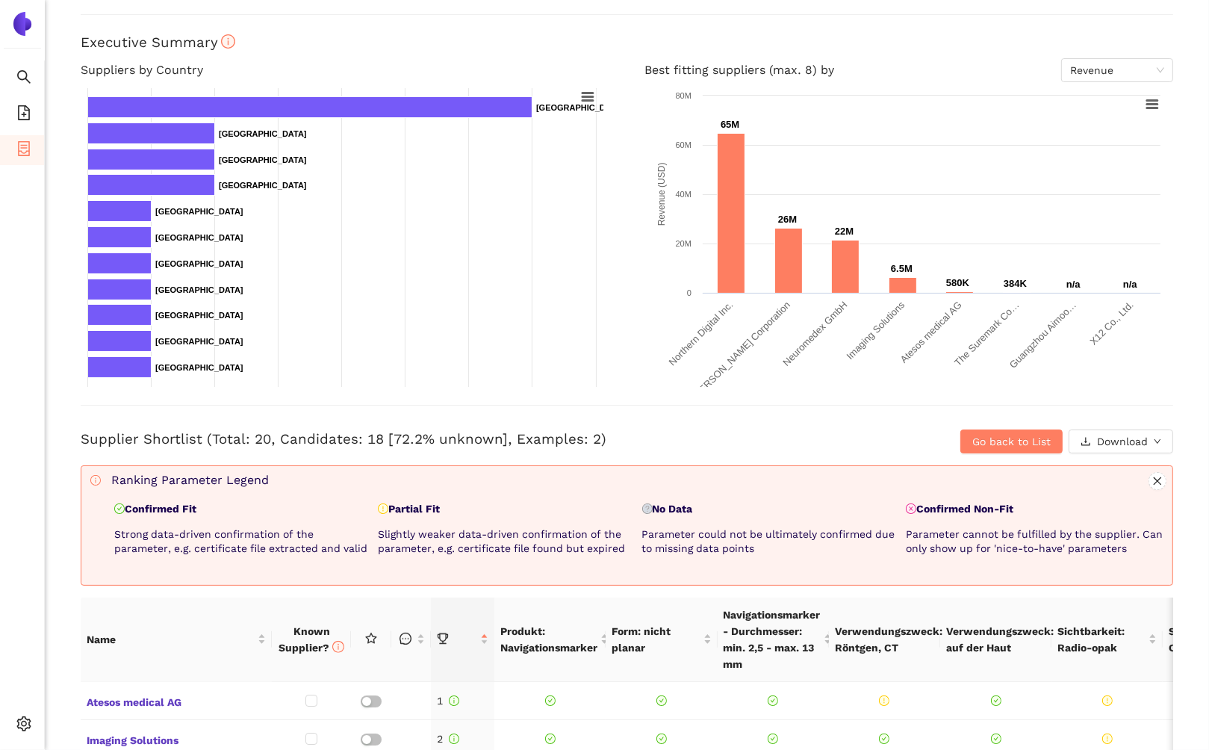
scroll to position [0, 0]
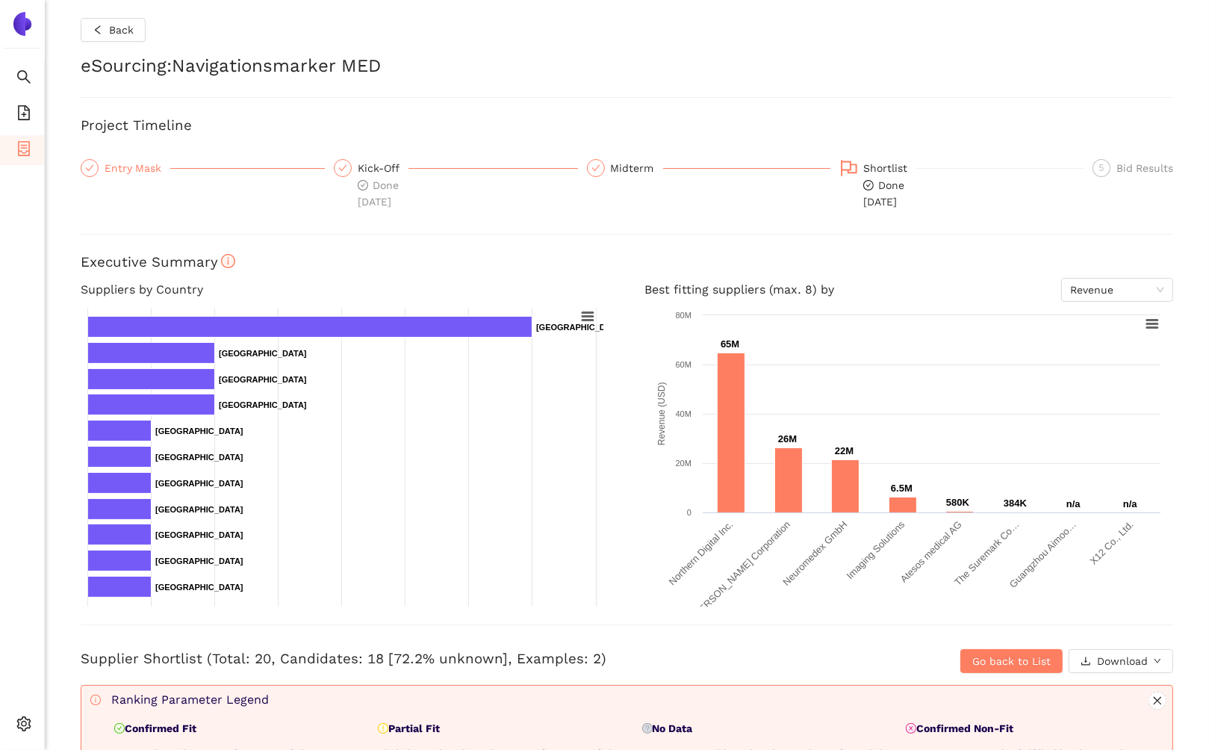
click at [143, 169] on div "Entry Mask" at bounding box center [138, 168] width 66 height 18
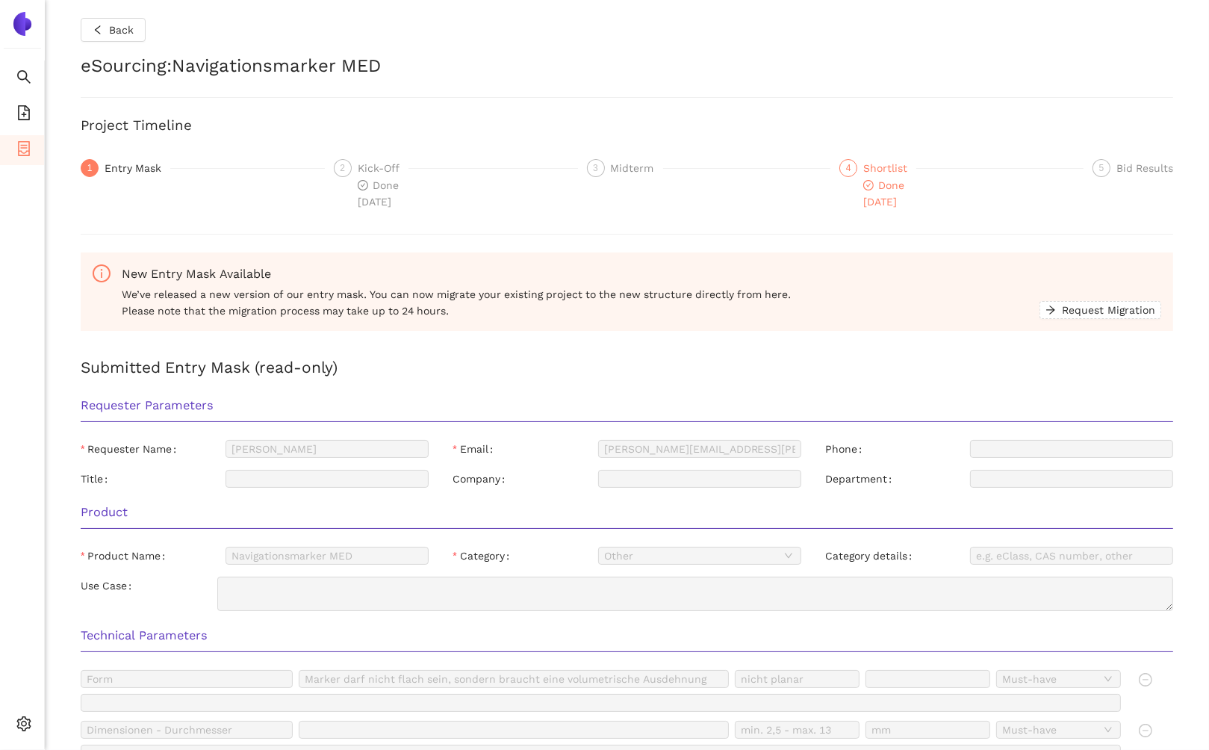
click at [863, 168] on div "Shortlist" at bounding box center [889, 168] width 53 height 18
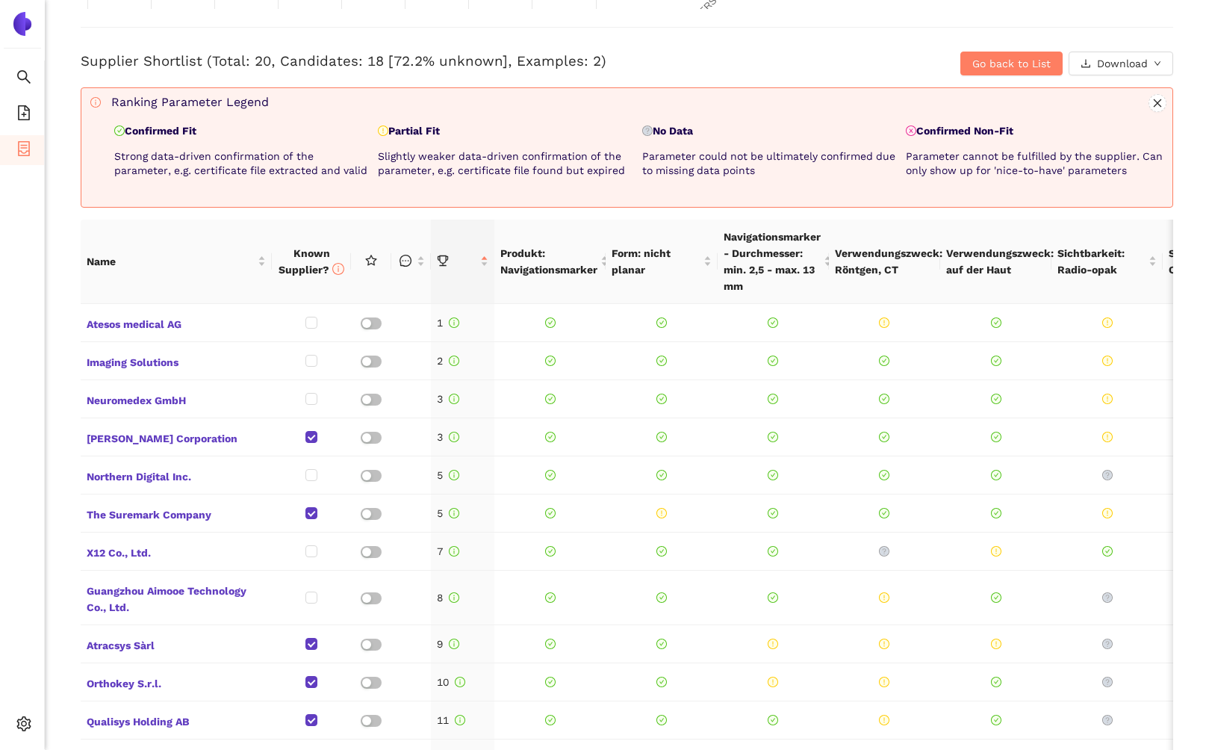
scroll to position [597, 0]
